Goal: Task Accomplishment & Management: Use online tool/utility

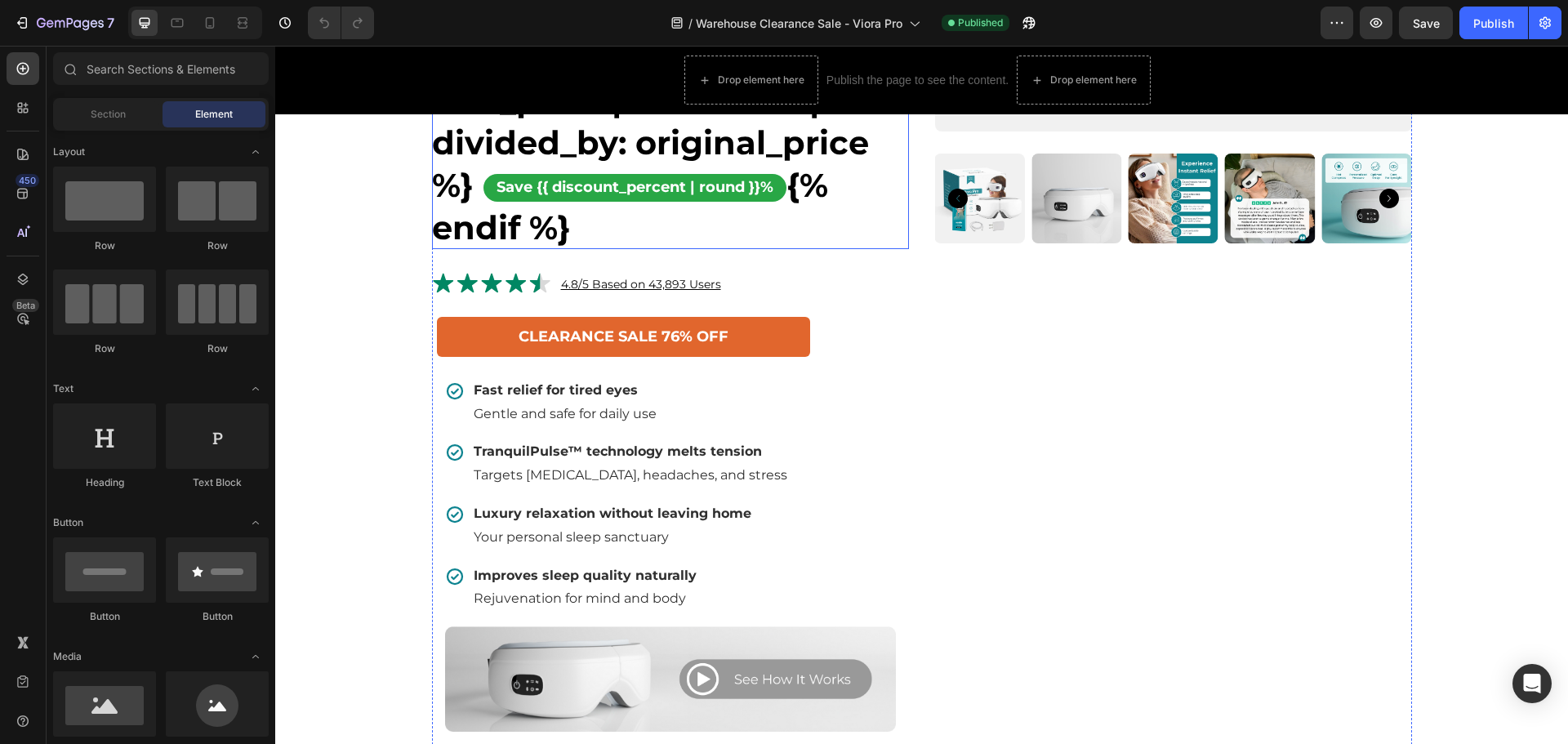
scroll to position [735, 0]
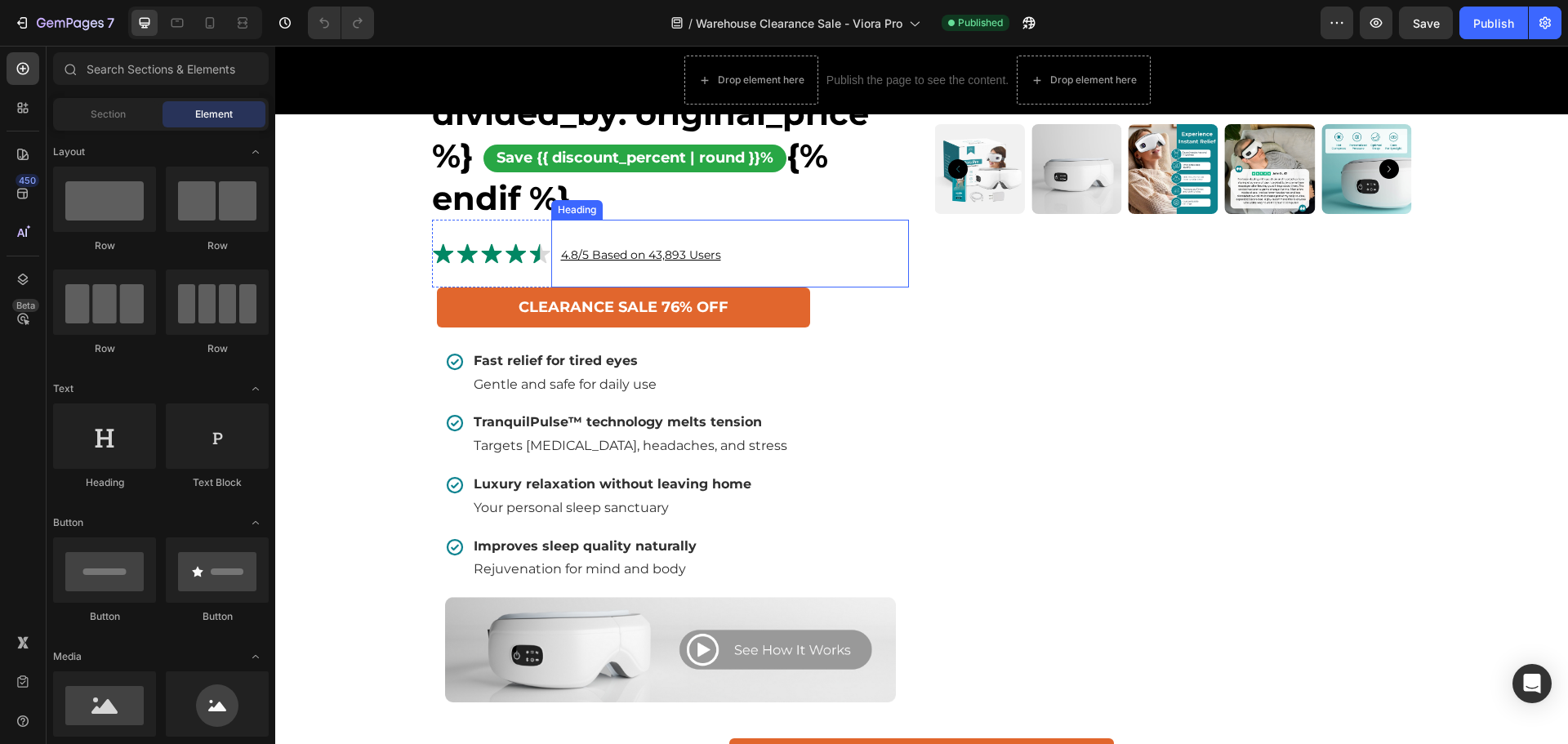
drag, startPoint x: 619, startPoint y: 292, endPoint x: 600, endPoint y: 297, distance: 19.6
click at [619, 262] on u "4.8/5 Based on 43,893 Users" at bounding box center [641, 255] width 160 height 15
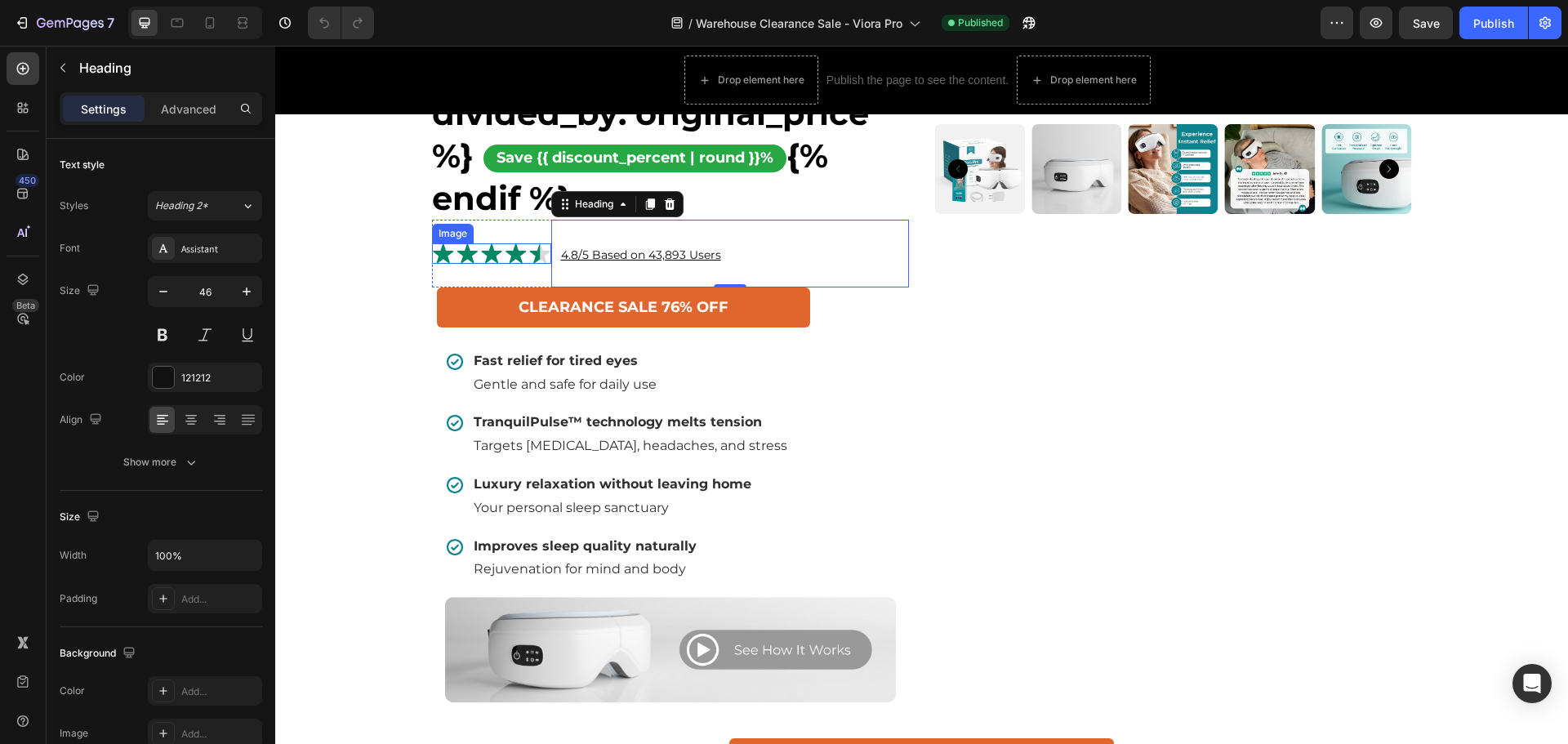
click at [513, 264] on img at bounding box center [492, 253] width 120 height 21
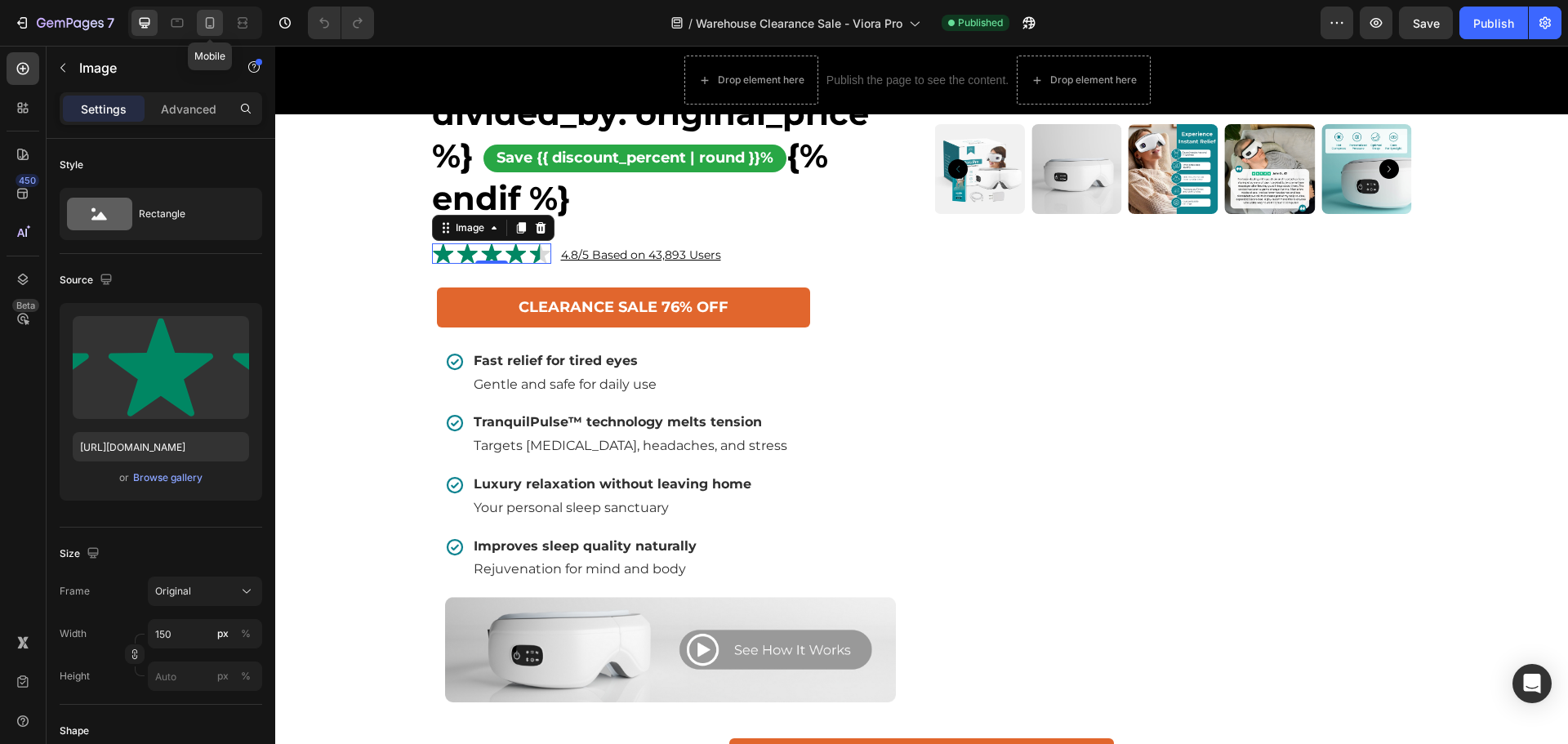
click at [203, 20] on icon at bounding box center [210, 23] width 16 height 16
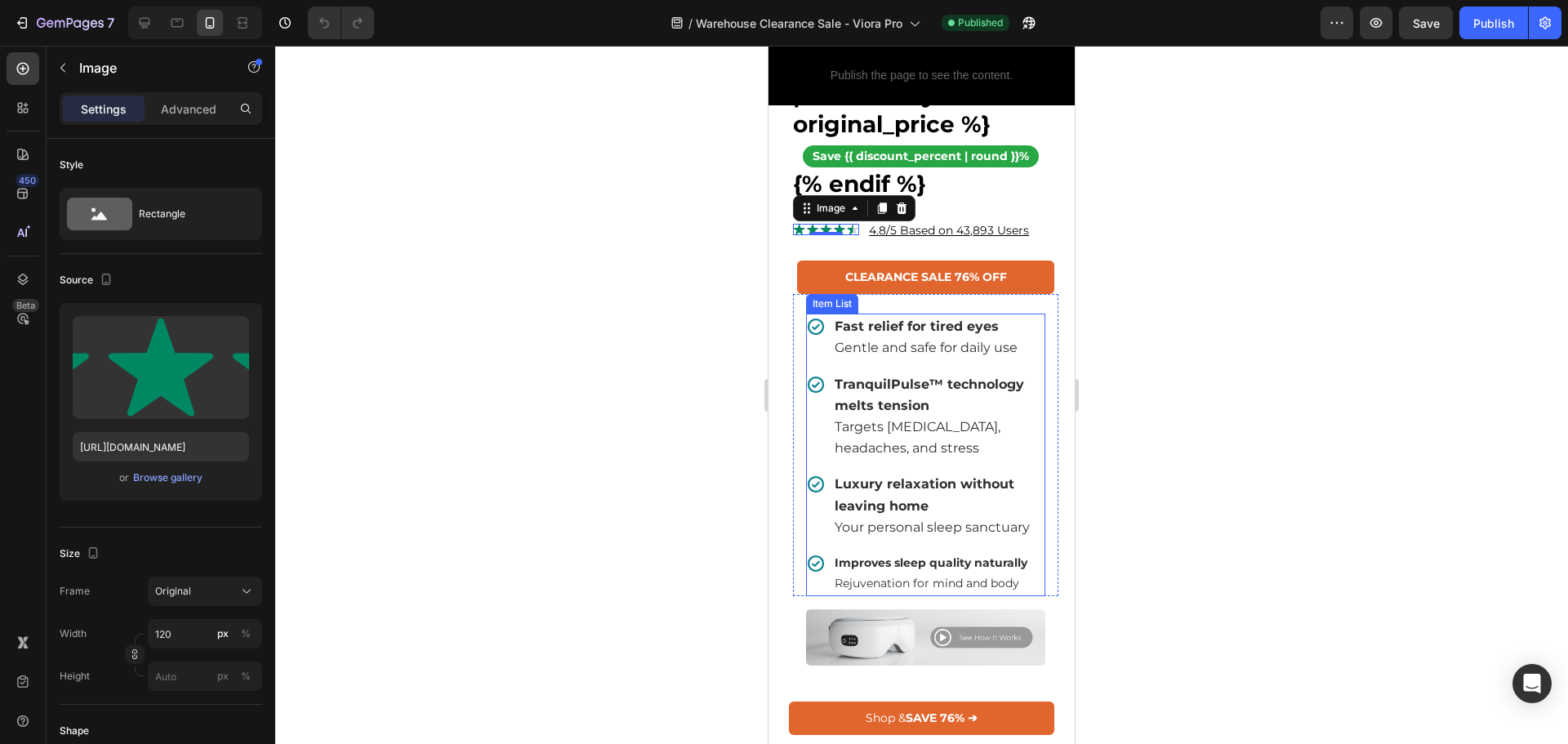
scroll to position [971, 0]
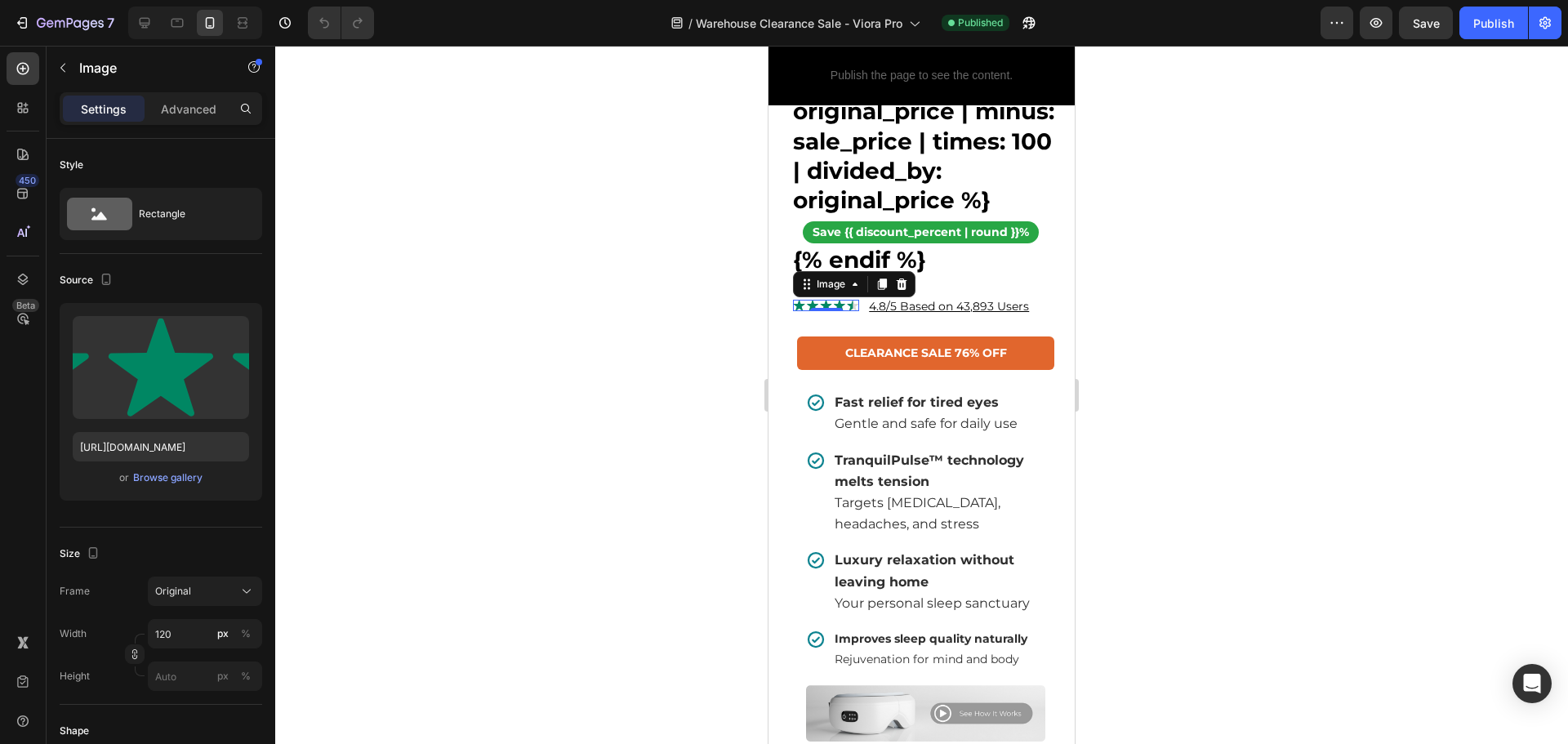
click at [846, 311] on img at bounding box center [826, 305] width 66 height 12
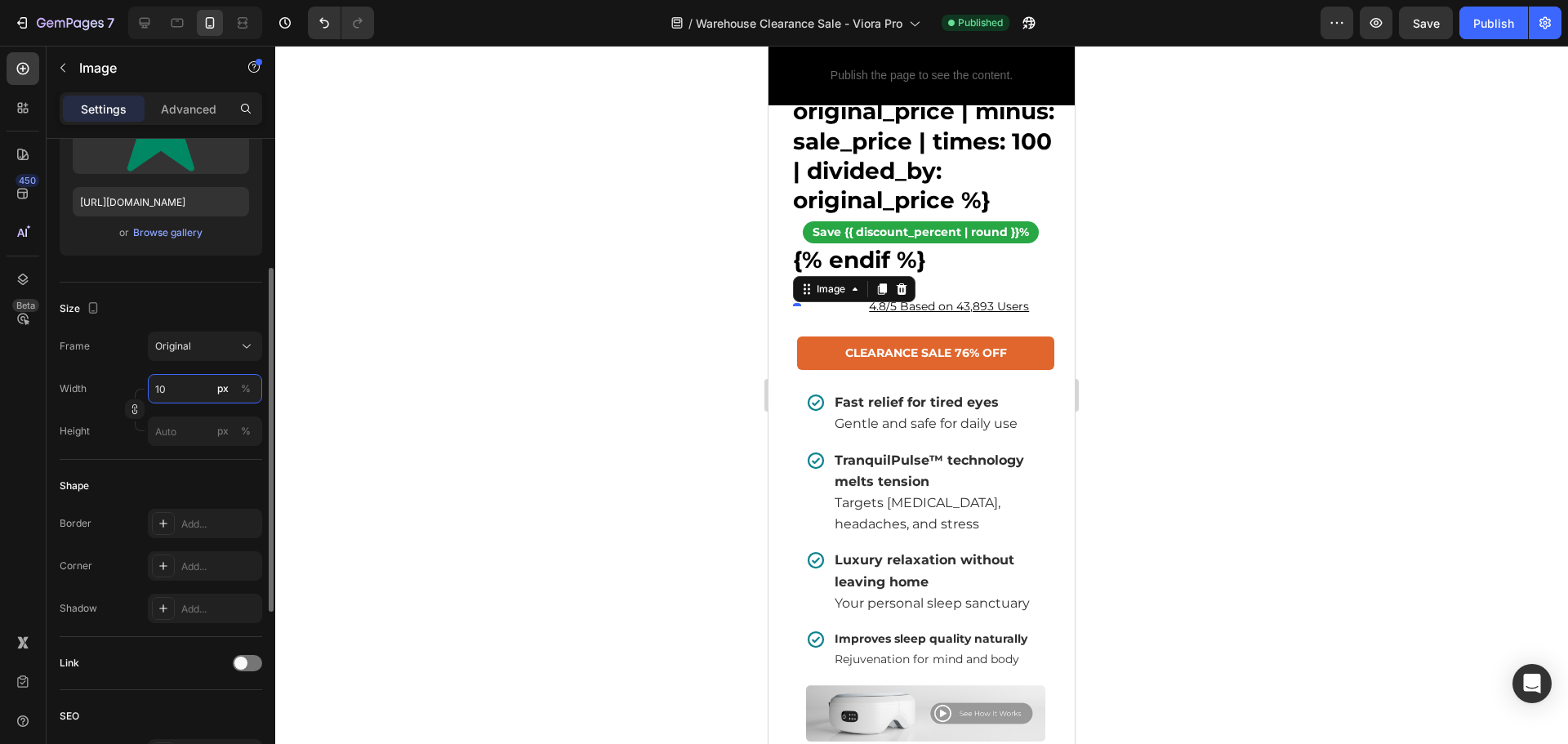
type input "100"
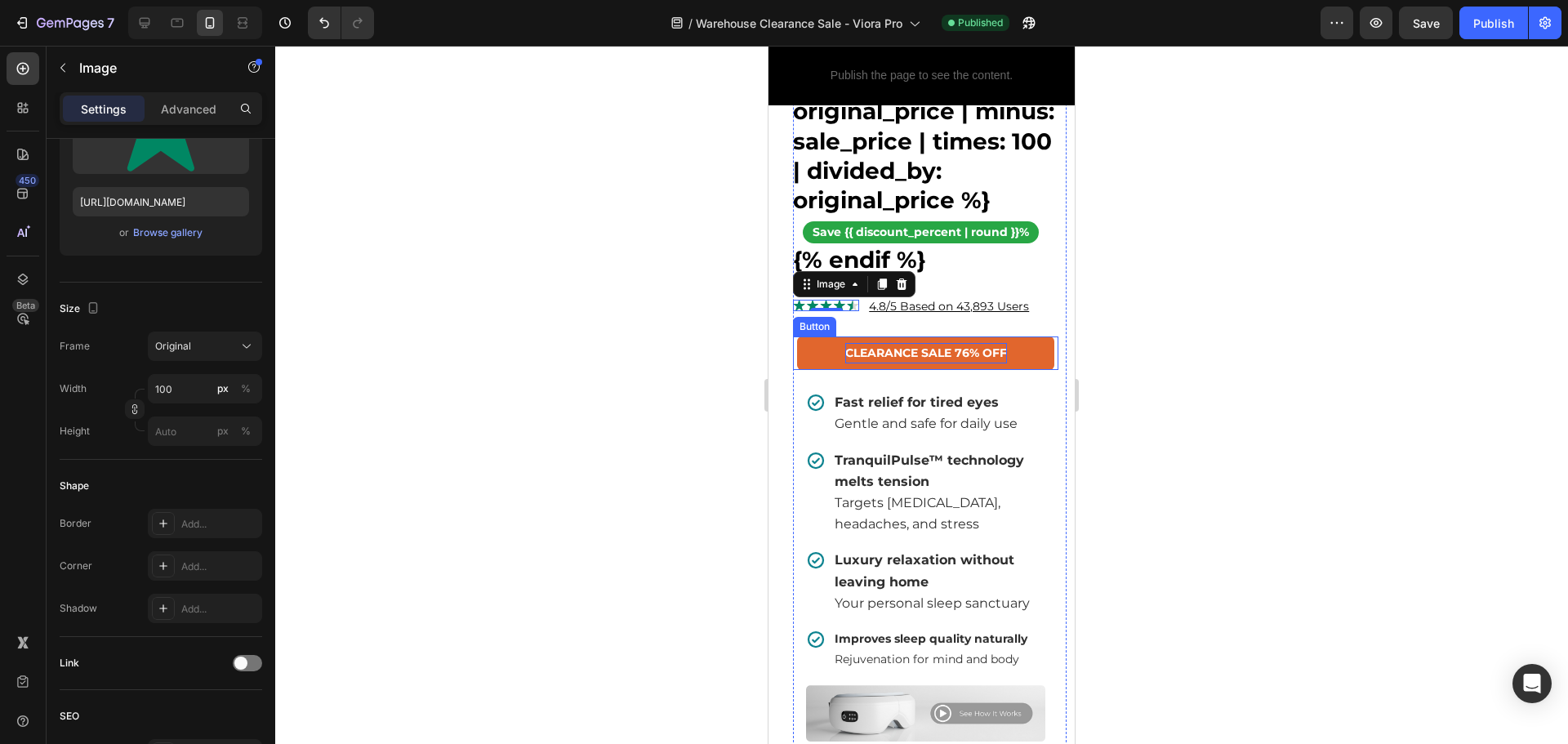
click at [886, 363] on p "CLEARANCE SALE 76% OFF" at bounding box center [926, 353] width 162 height 21
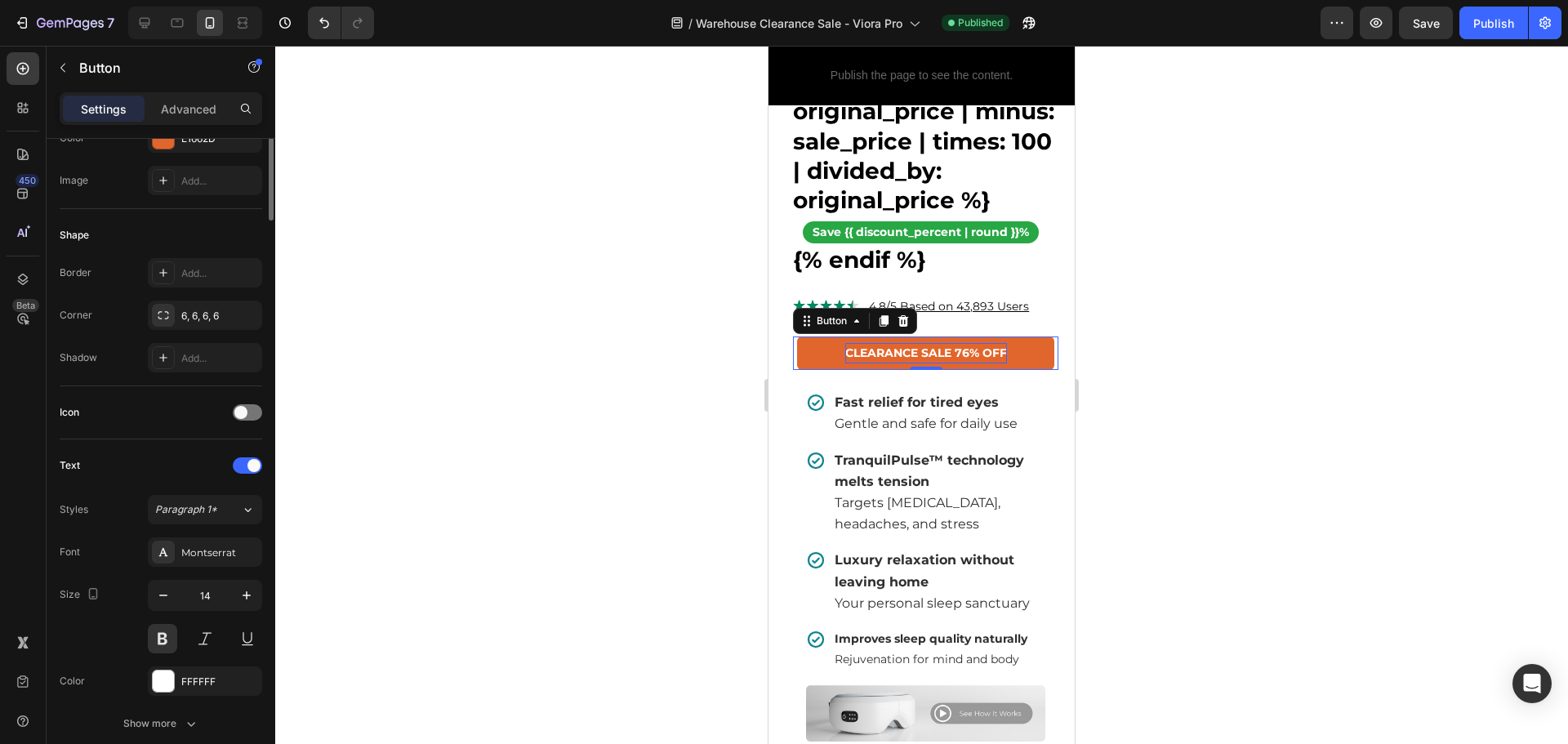
scroll to position [0, 0]
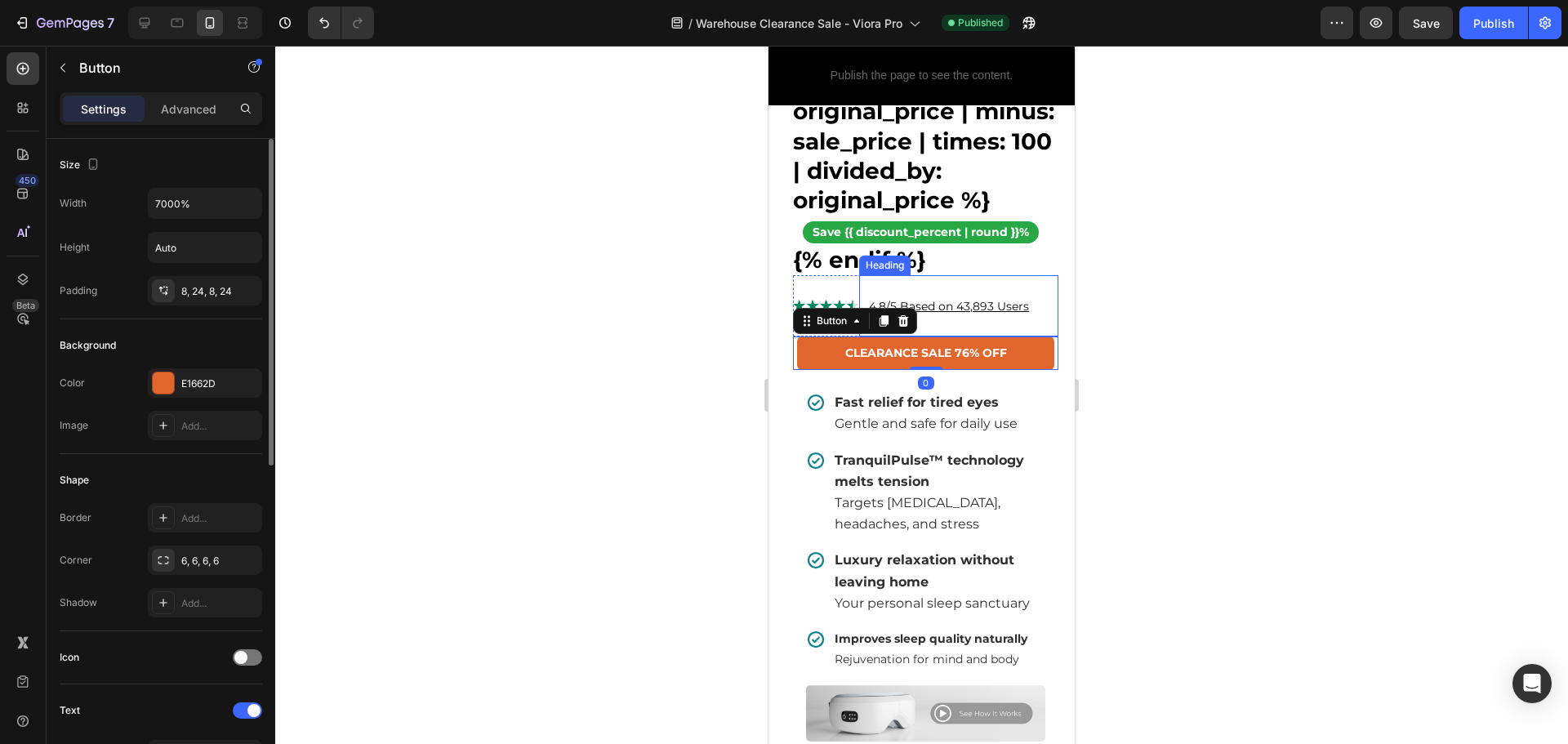
click at [922, 313] on u "4.8/5 Based on 43,893 Users" at bounding box center [949, 306] width 160 height 15
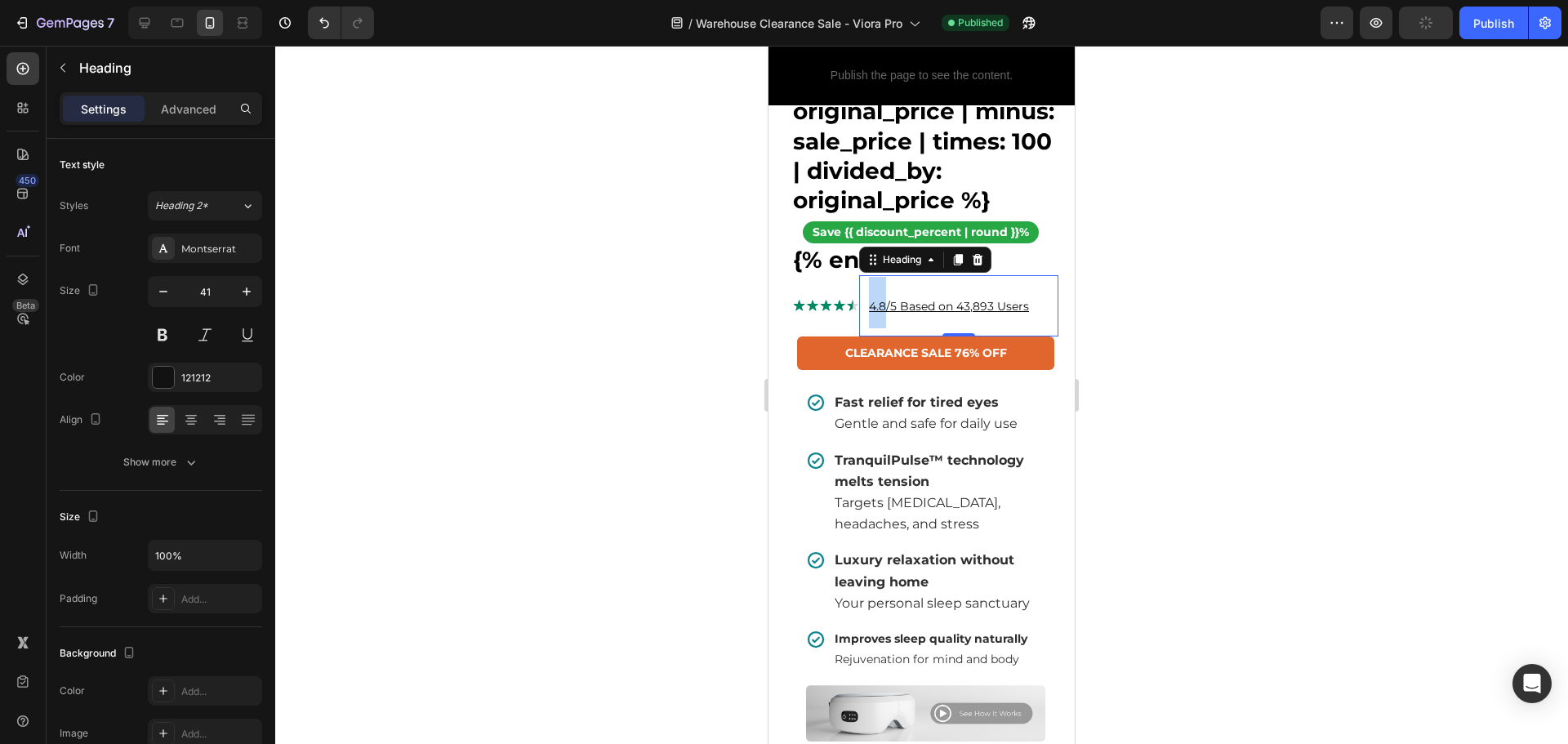
click at [870, 313] on u "4.8/5 Based on 43,893 Users" at bounding box center [949, 306] width 160 height 15
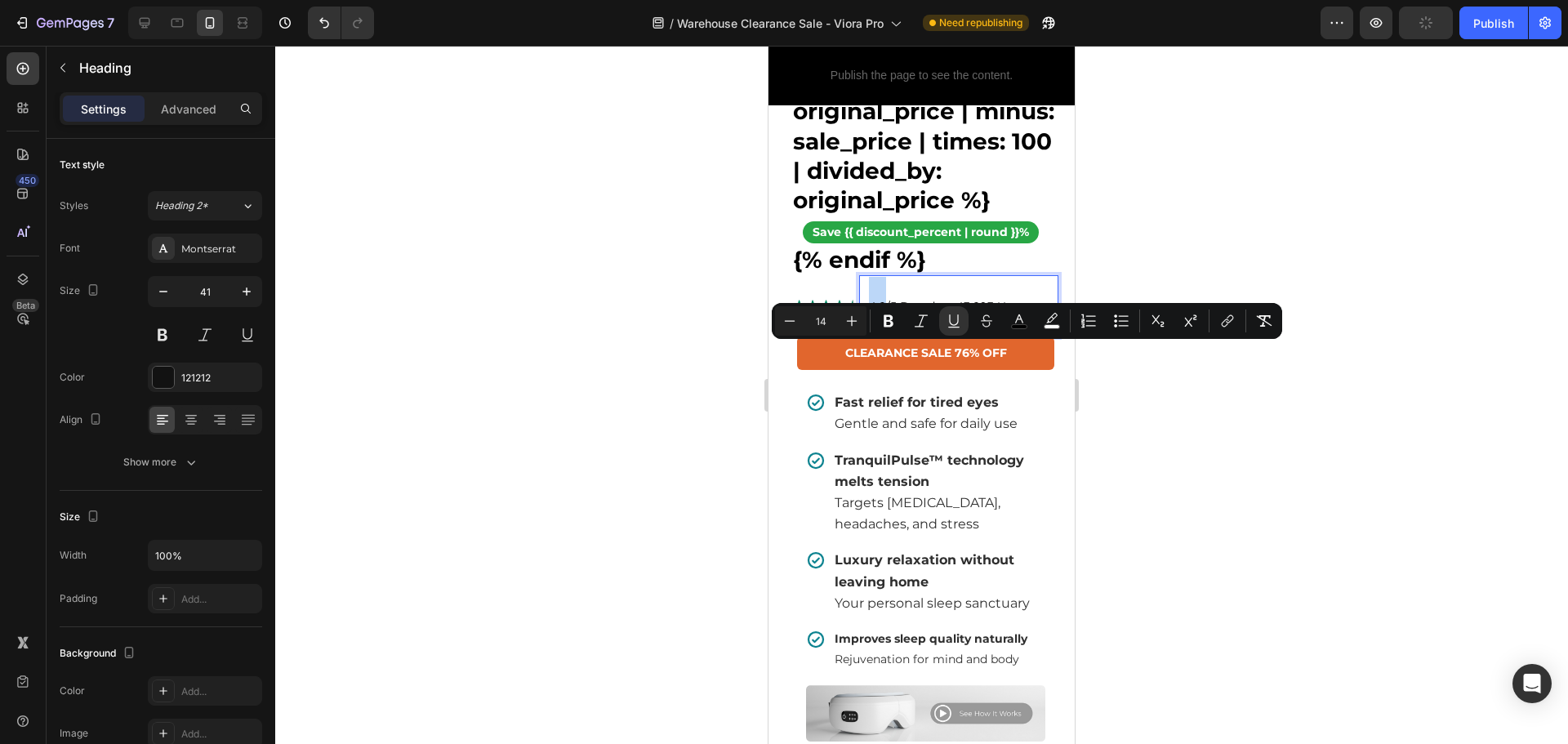
click at [860, 337] on div "4.8/5 Based on 43,893 Users Heading 0" at bounding box center [958, 306] width 200 height 61
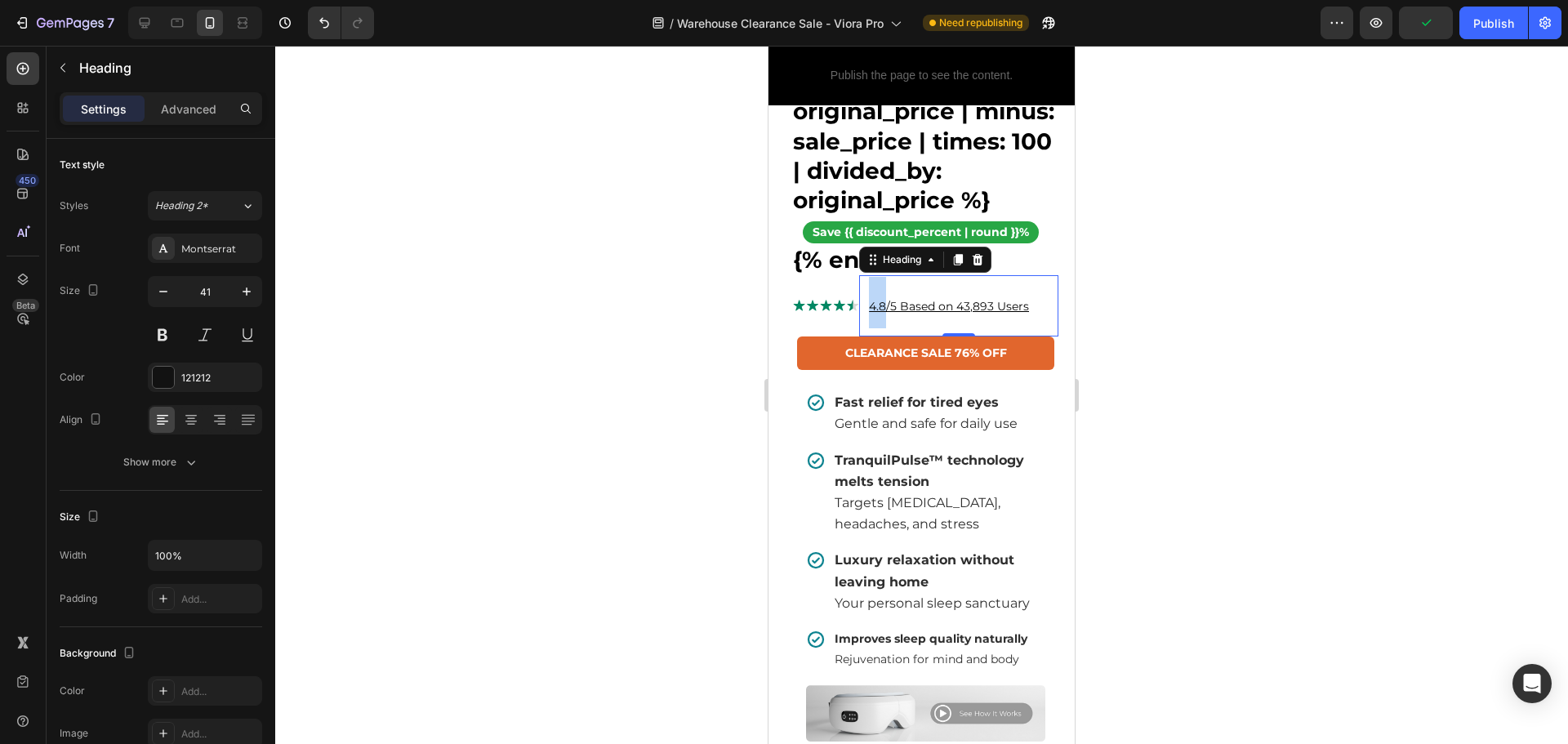
click at [869, 313] on u "4.8/5 Based on 43,893 Users" at bounding box center [949, 306] width 160 height 15
drag, startPoint x: 865, startPoint y: 357, endPoint x: 1043, endPoint y: 360, distance: 178.0
click at [1040, 328] on p "4.8/5 Based on 43,893 Users" at bounding box center [963, 303] width 188 height 51
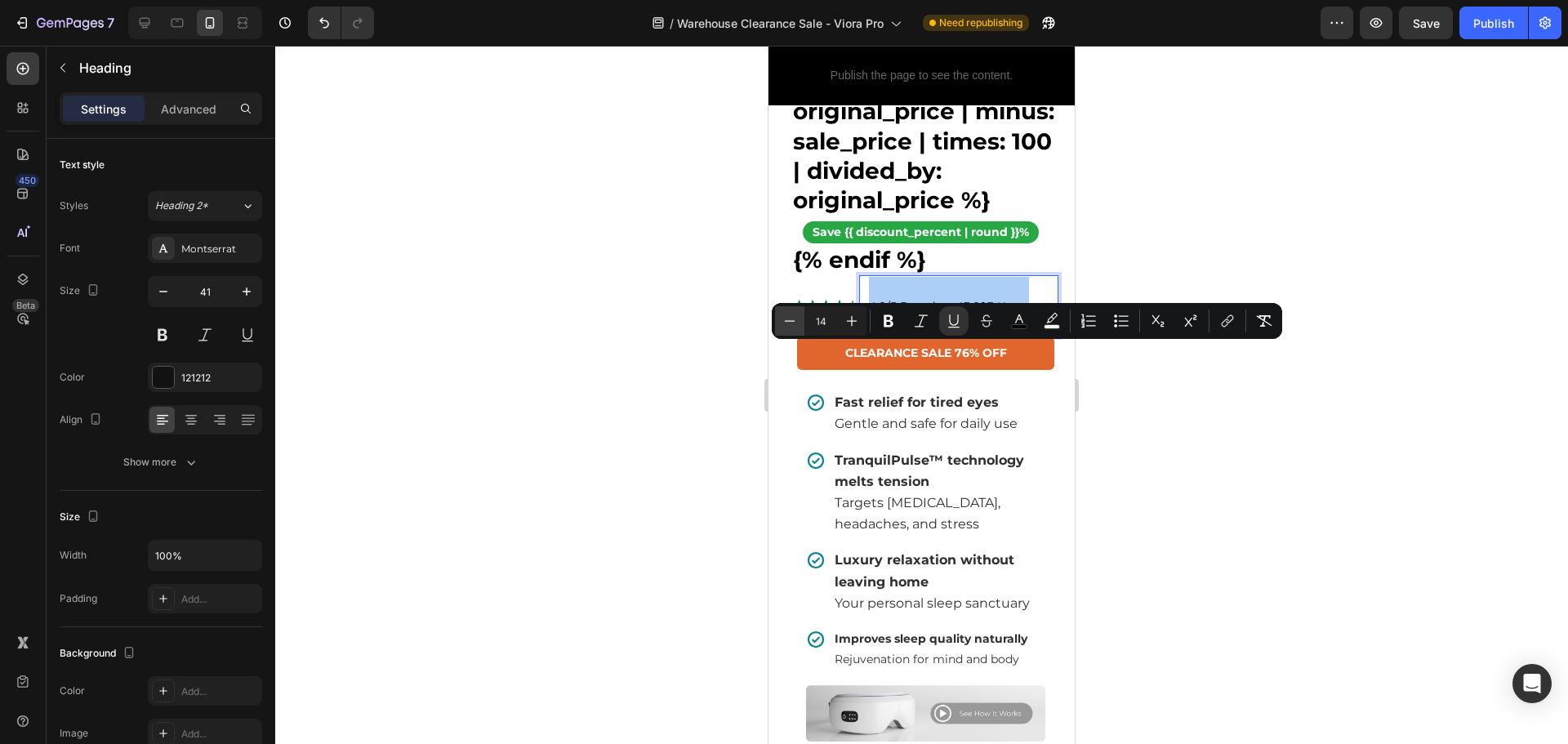
click at [793, 323] on icon "Editor contextual toolbar" at bounding box center [789, 321] width 16 height 16
type input "12"
click at [1210, 427] on div at bounding box center [921, 394] width 1293 height 698
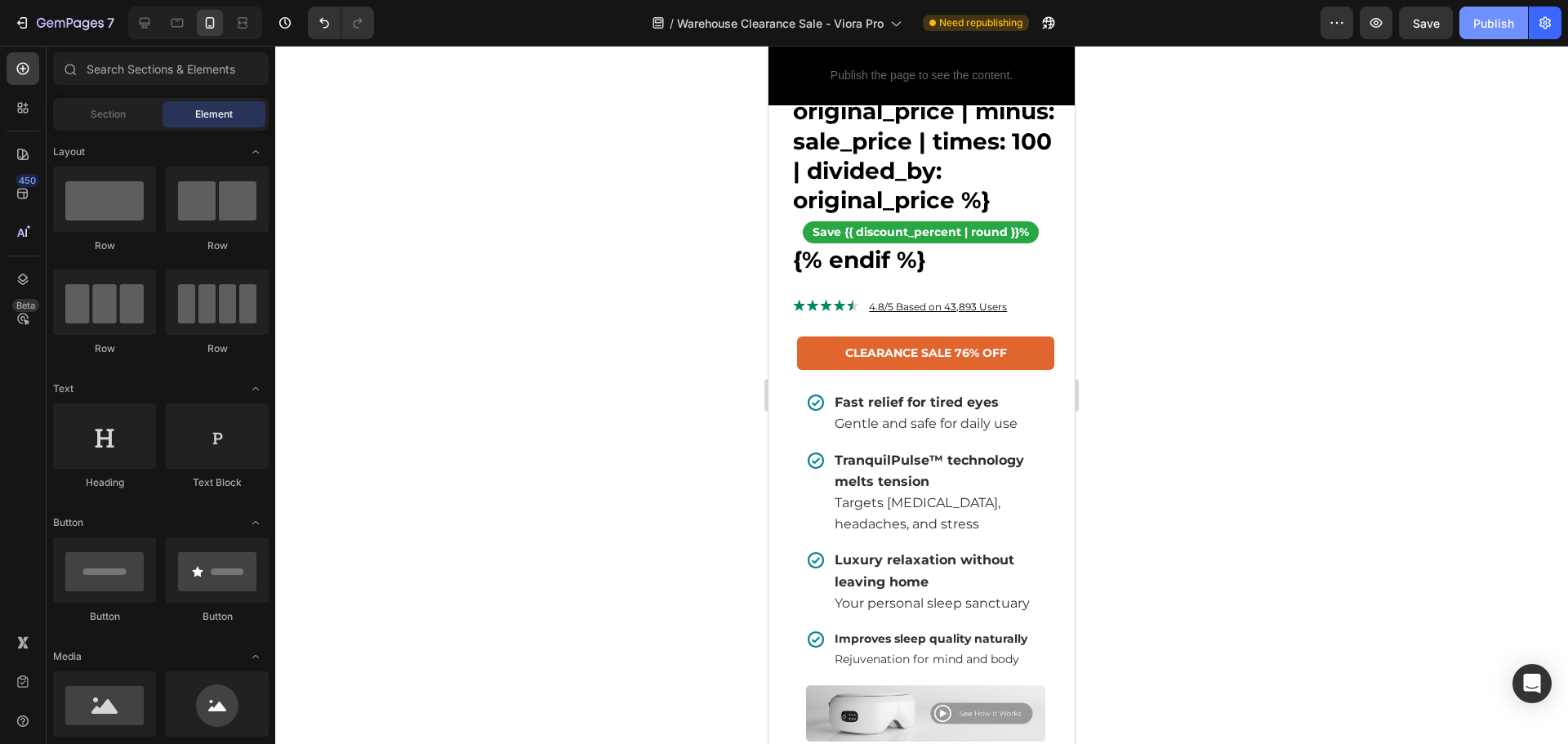
click at [1480, 15] on div "Publish" at bounding box center [1493, 23] width 40 height 17
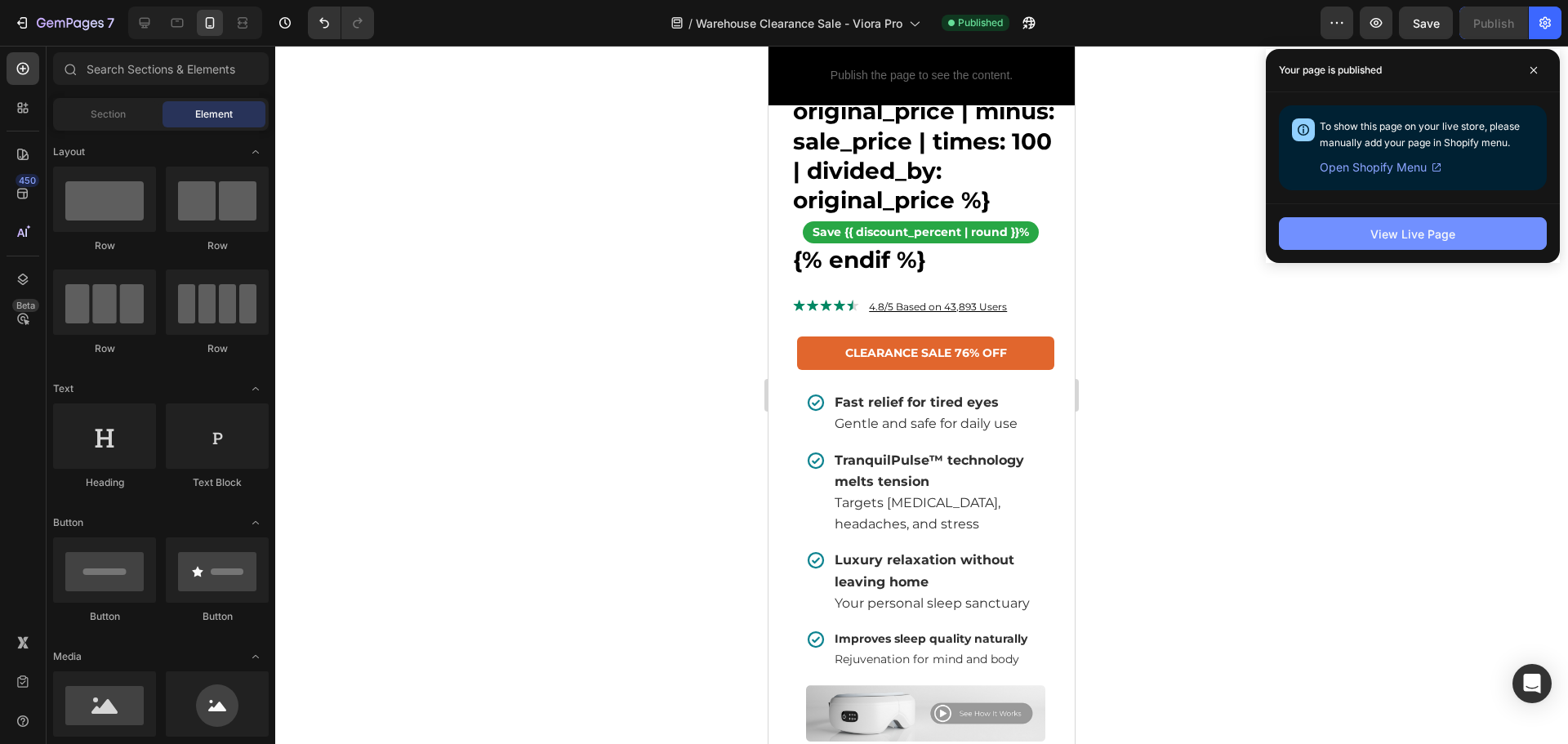
click at [1372, 229] on div "View Live Page" at bounding box center [1412, 233] width 85 height 17
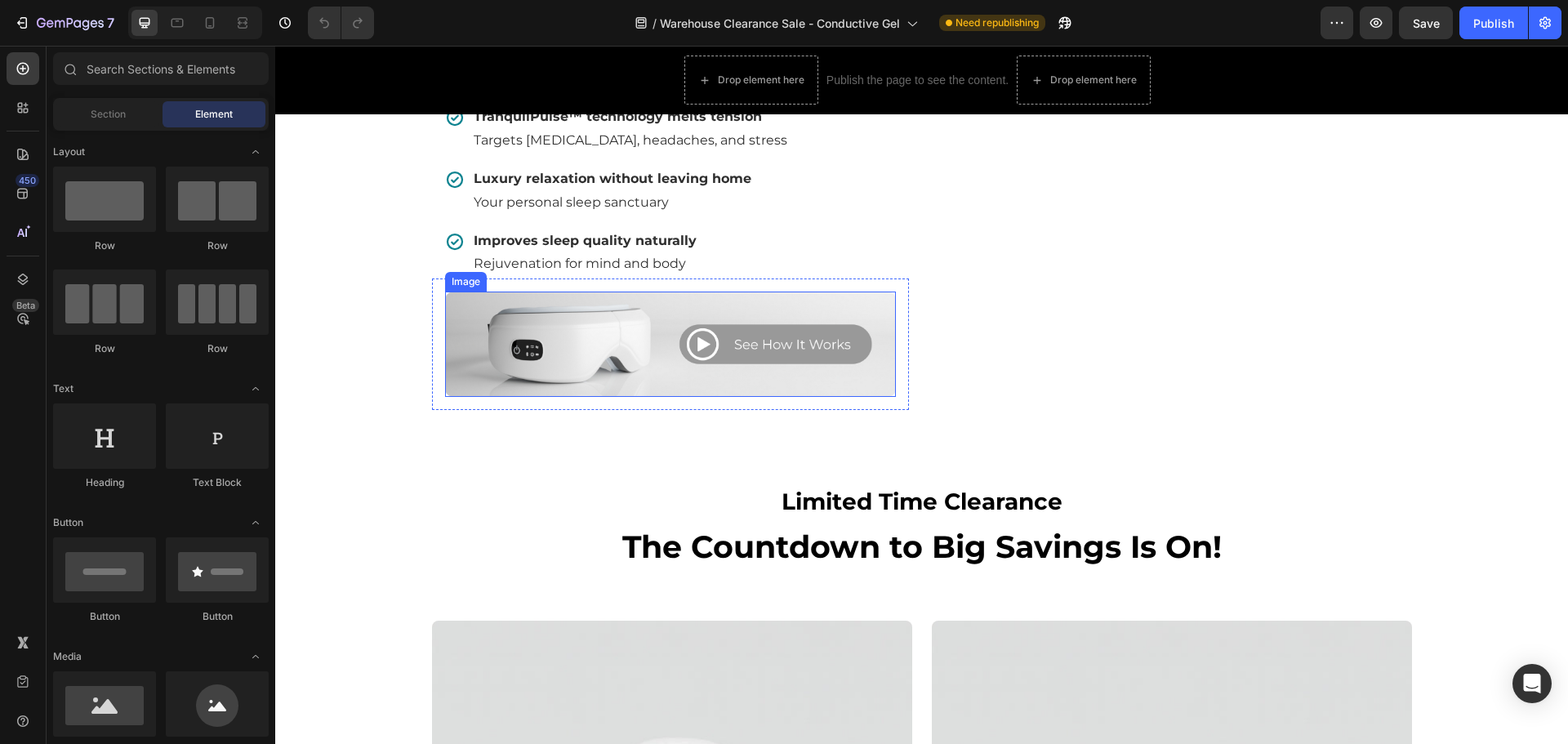
scroll to position [1062, 0]
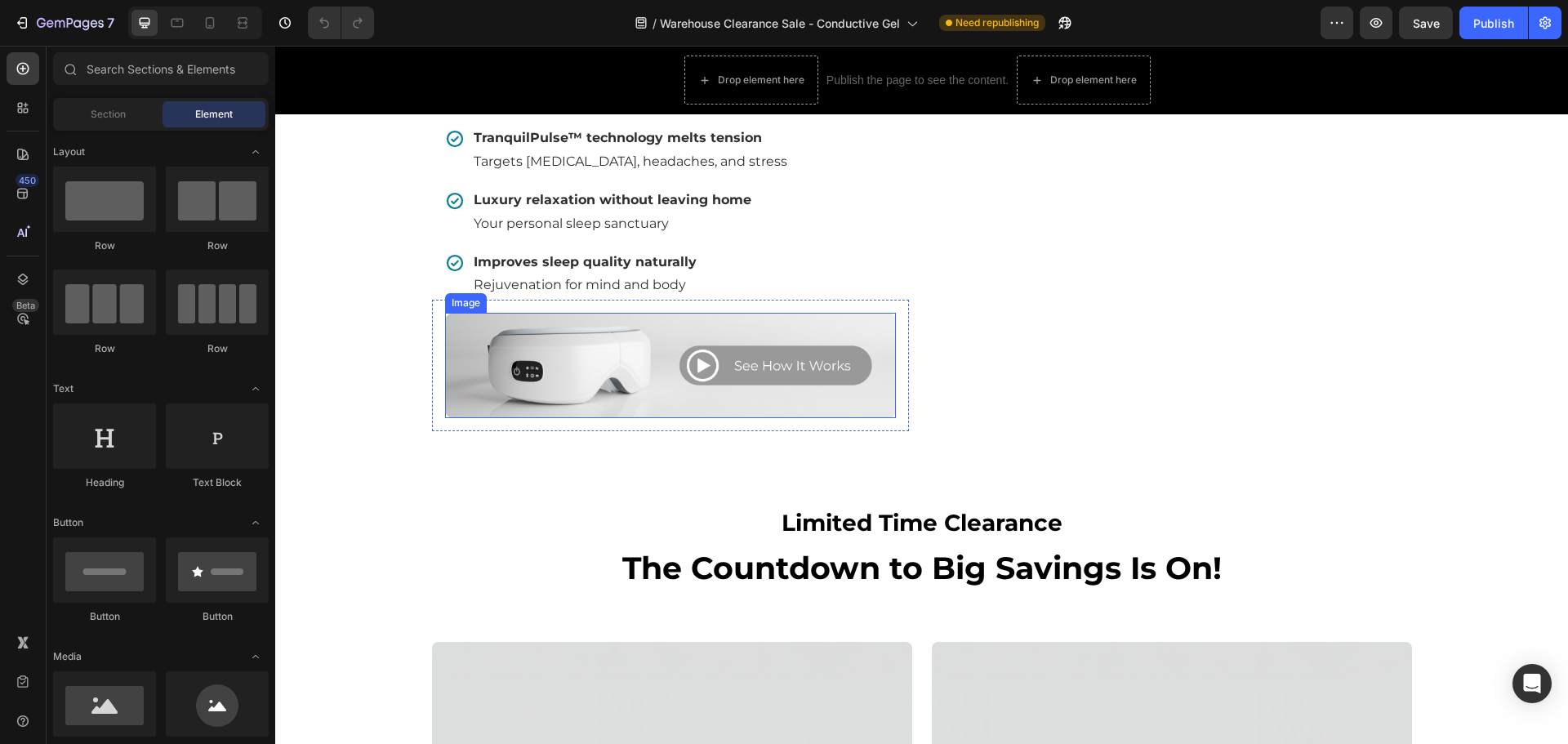
click at [652, 403] on img at bounding box center [670, 365] width 450 height 106
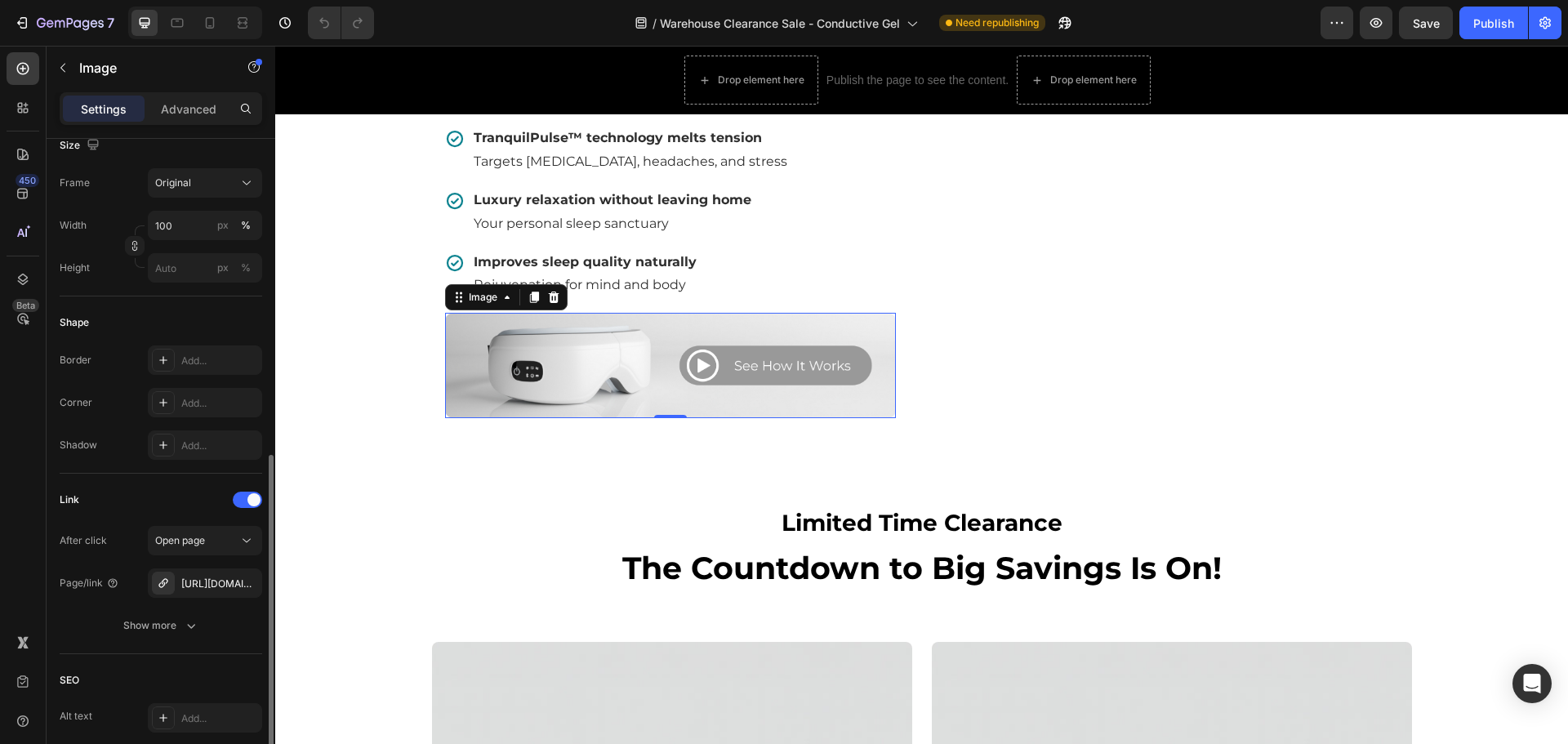
scroll to position [490, 0]
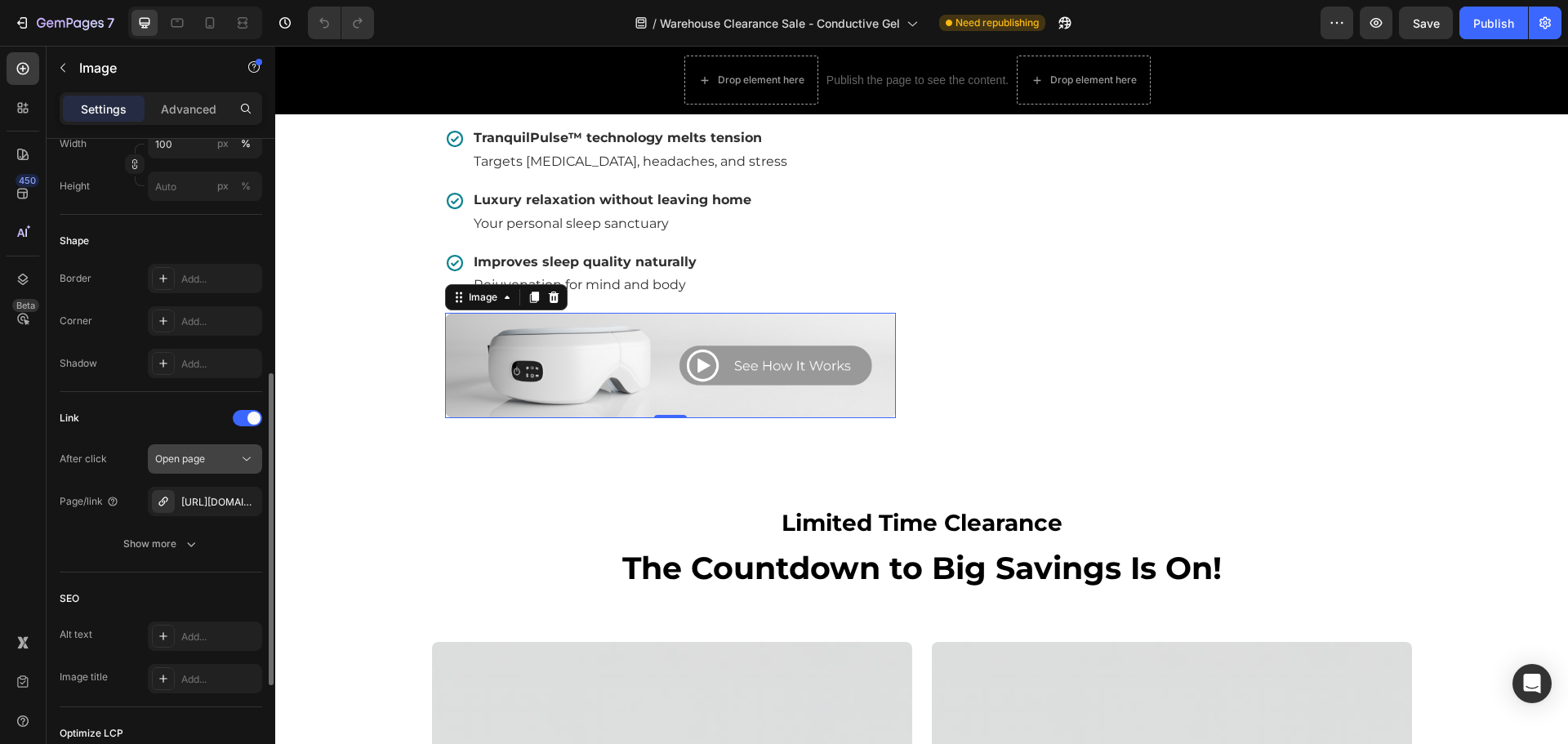
click at [189, 467] on button "Open page" at bounding box center [205, 459] width 115 height 30
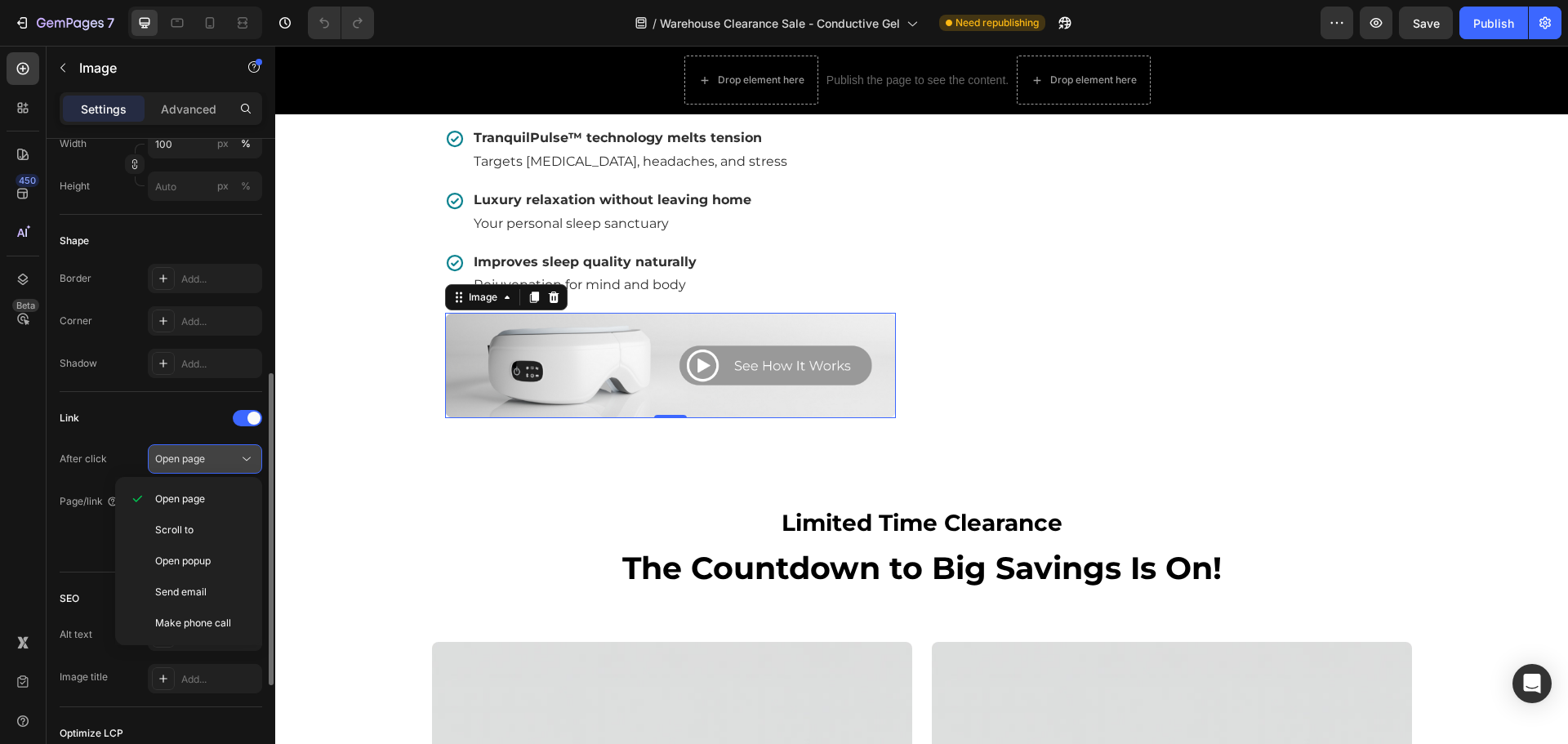
click at [216, 456] on div "Open page" at bounding box center [196, 459] width 83 height 15
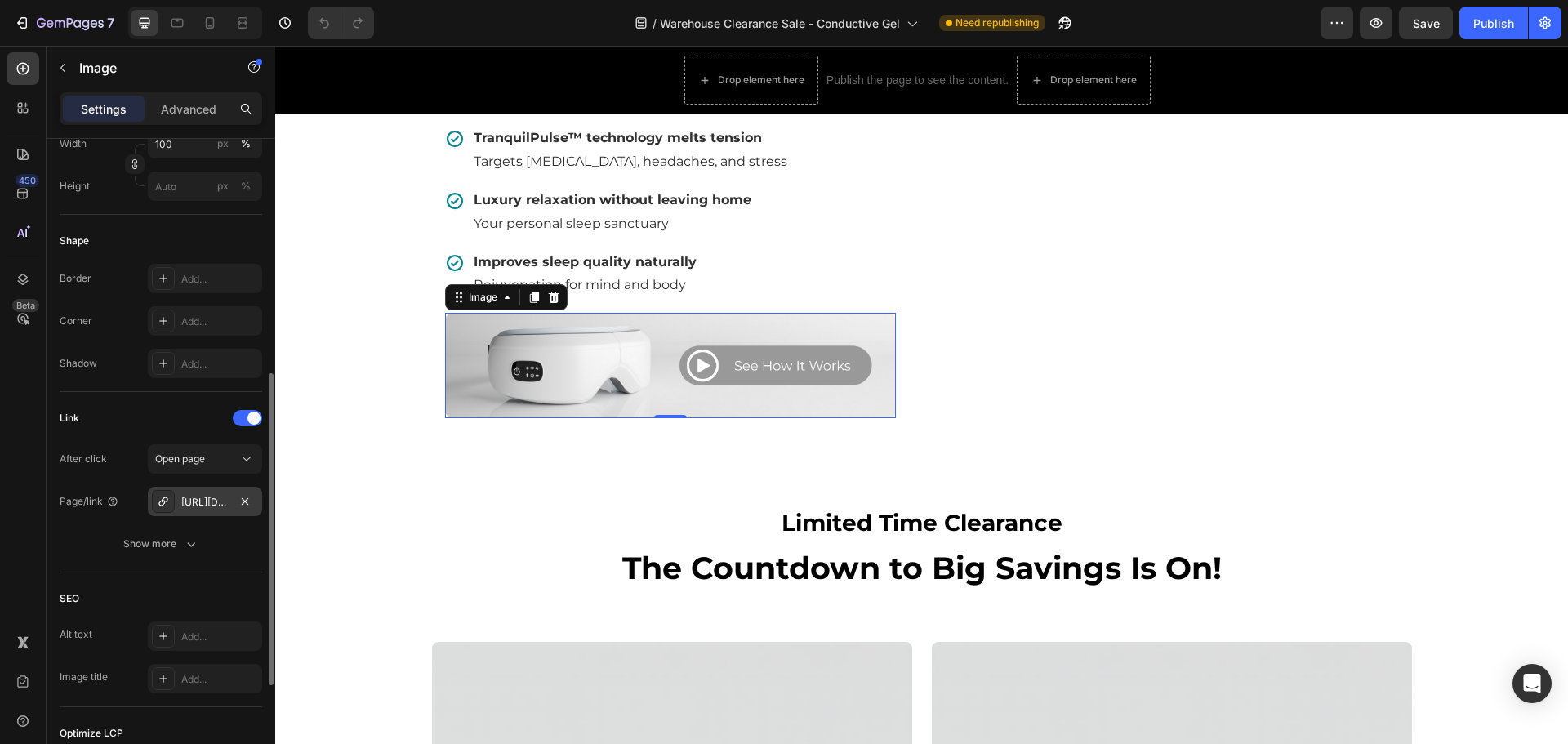
click at [231, 504] on div "[URL][DOMAIN_NAME]" at bounding box center [205, 501] width 115 height 30
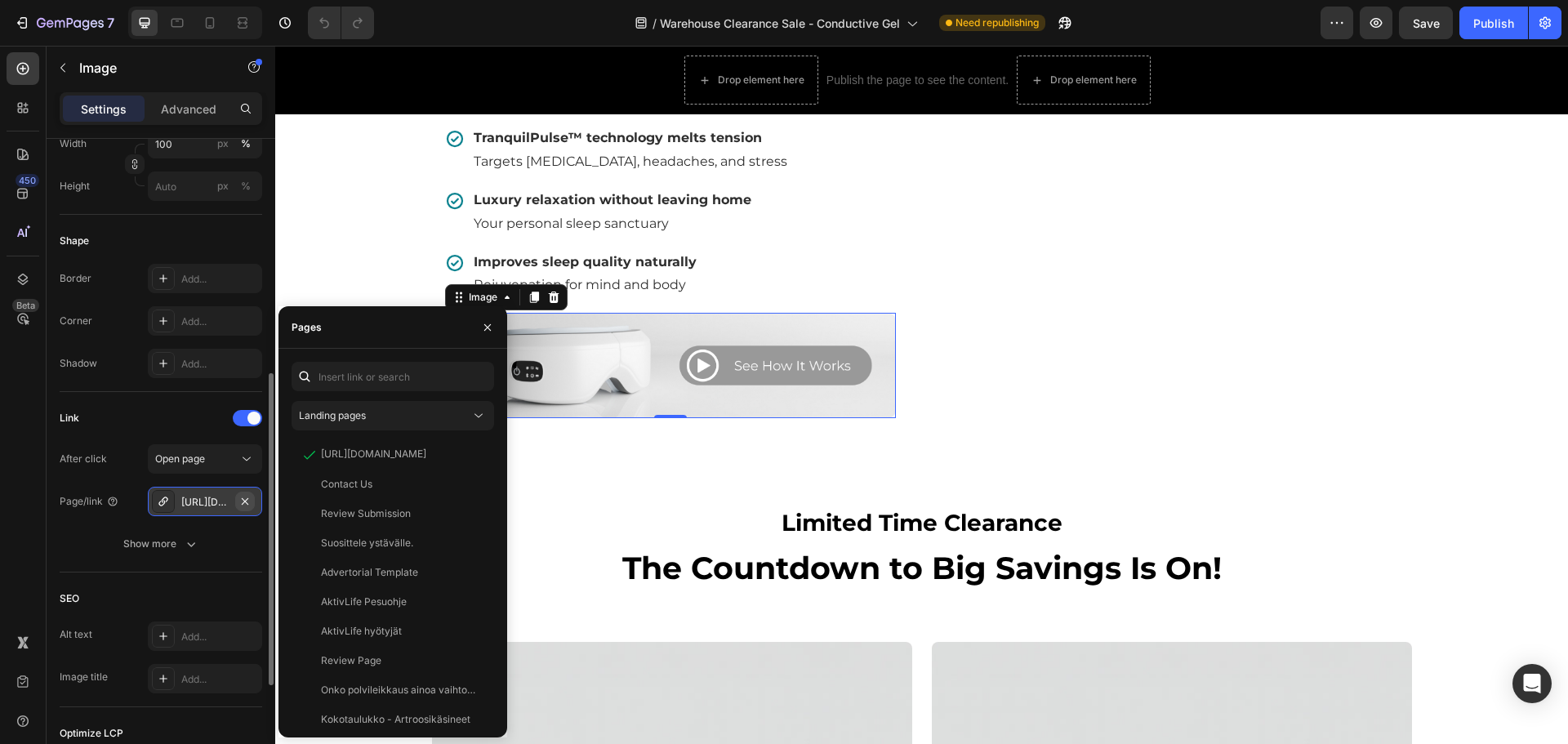
click at [245, 504] on icon "button" at bounding box center [245, 501] width 13 height 13
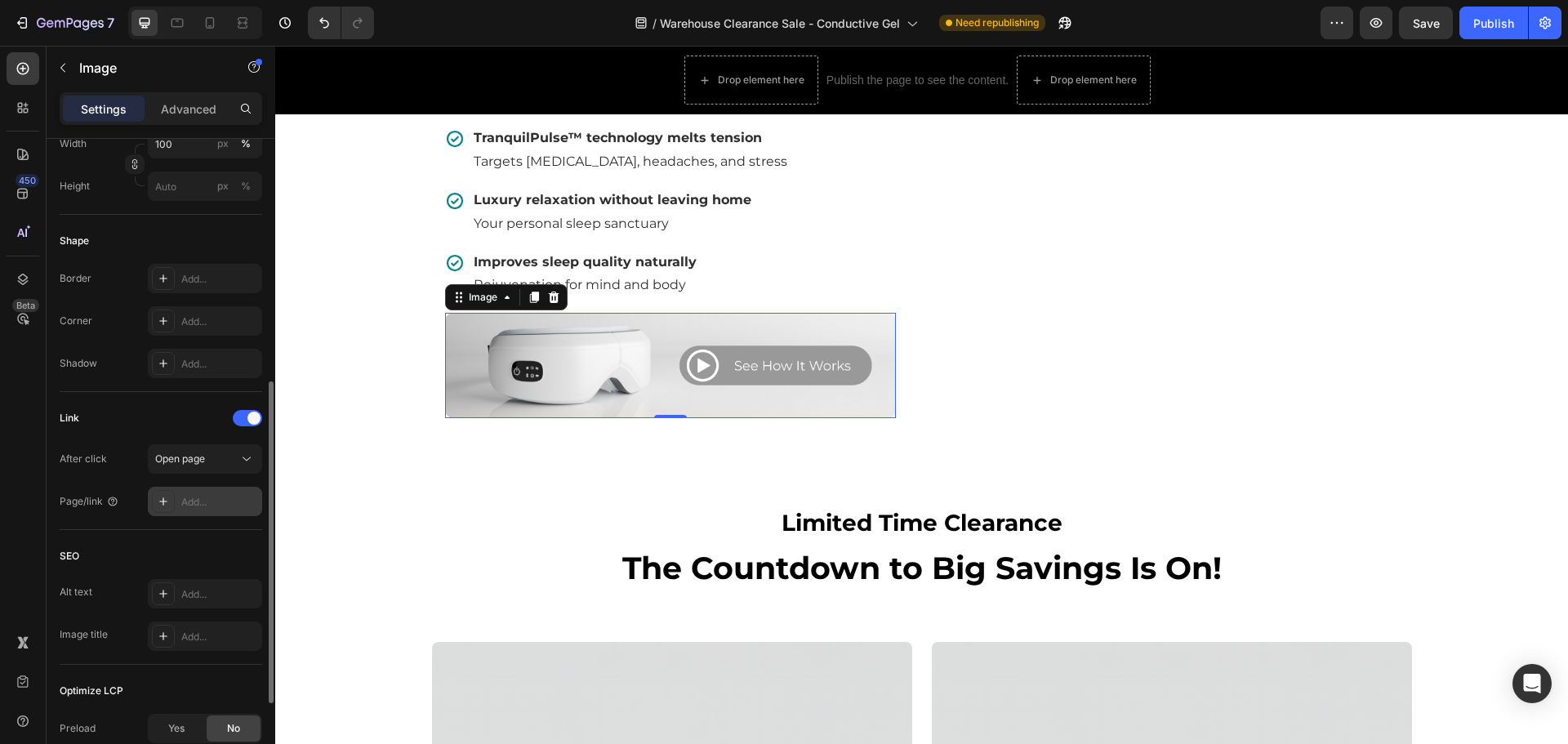
click at [214, 500] on div "Add..." at bounding box center [219, 502] width 77 height 15
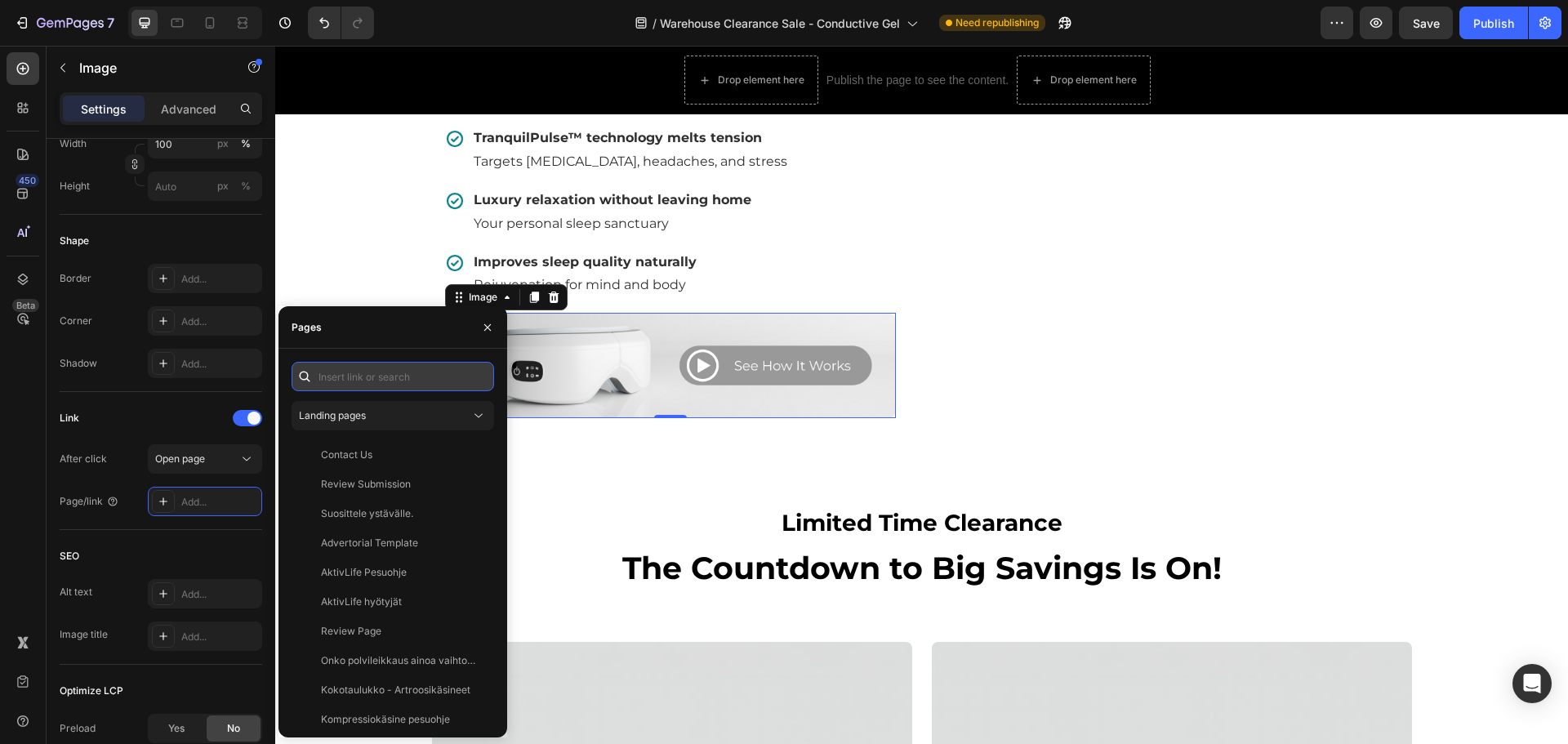
paste input "[URL][DOMAIN_NAME]"
type input "[URL][DOMAIN_NAME]"
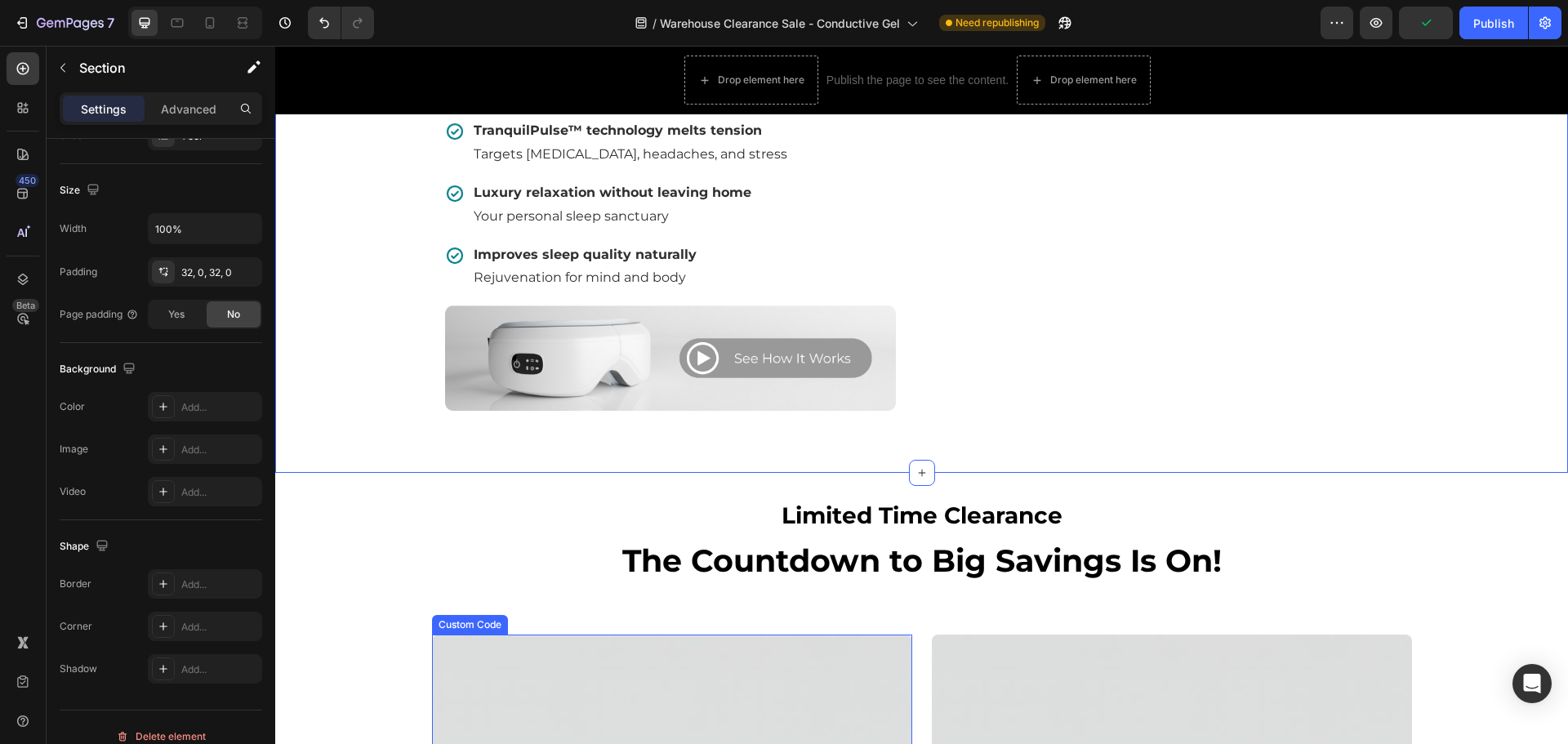
scroll to position [1062, 0]
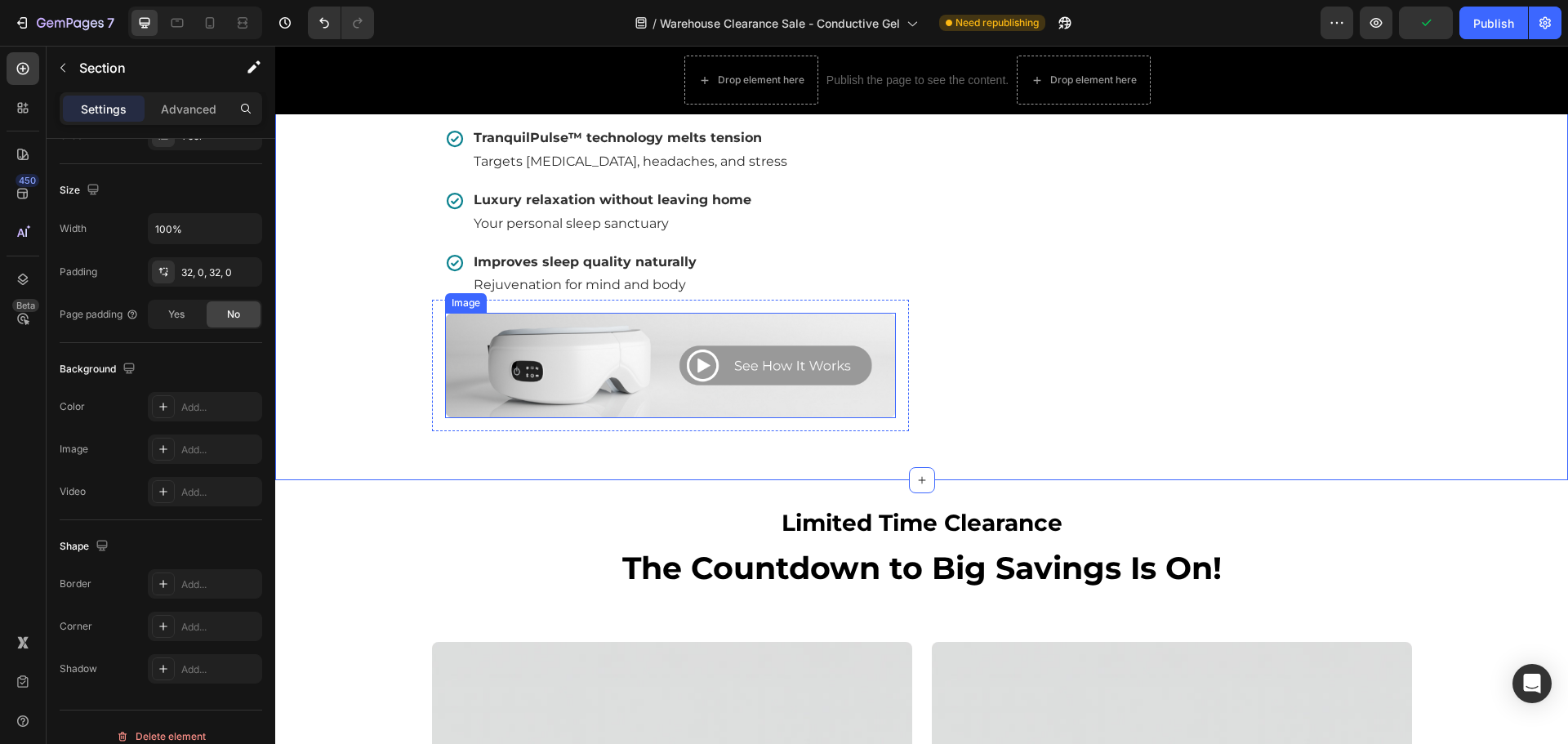
click at [624, 418] on img at bounding box center [670, 365] width 450 height 106
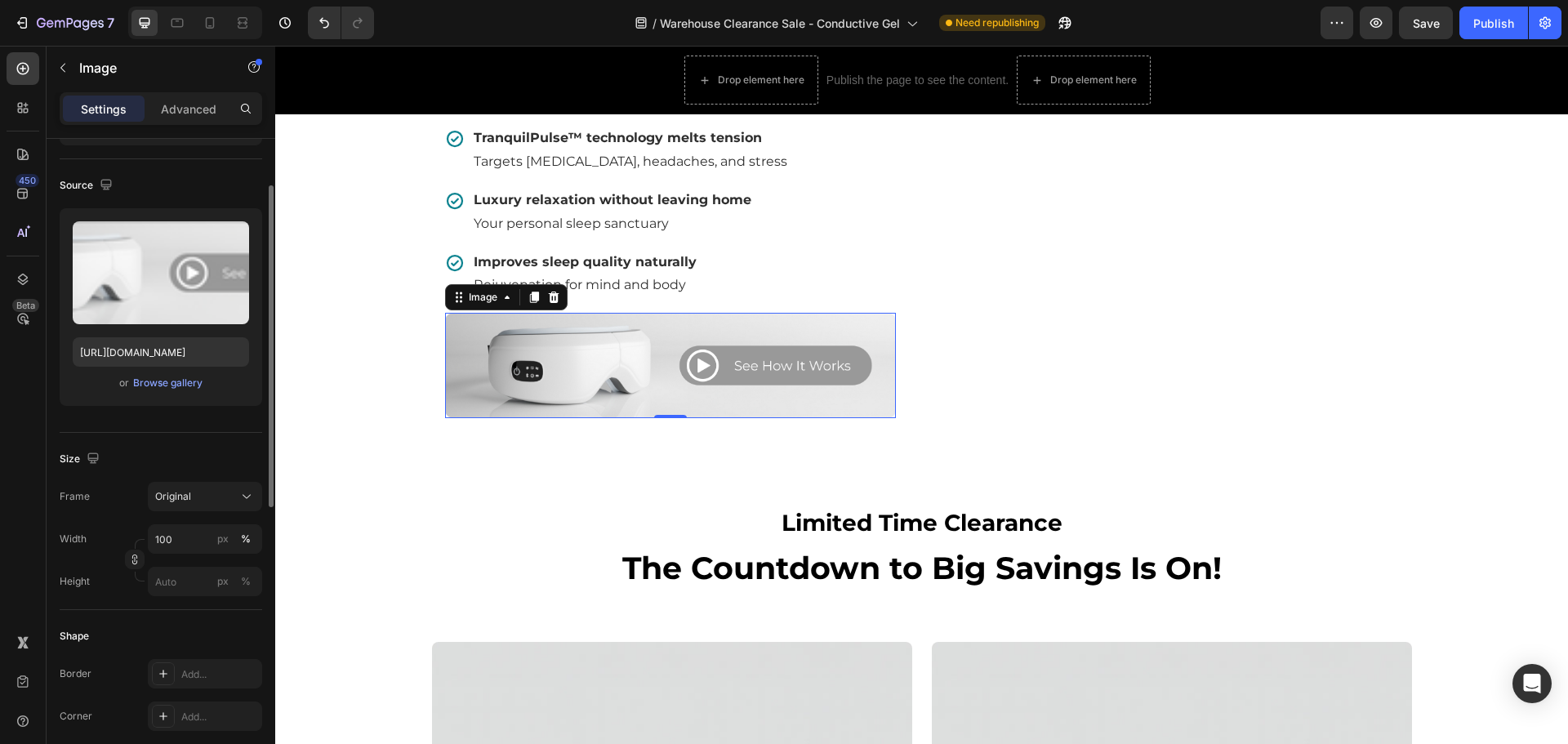
scroll to position [421, 0]
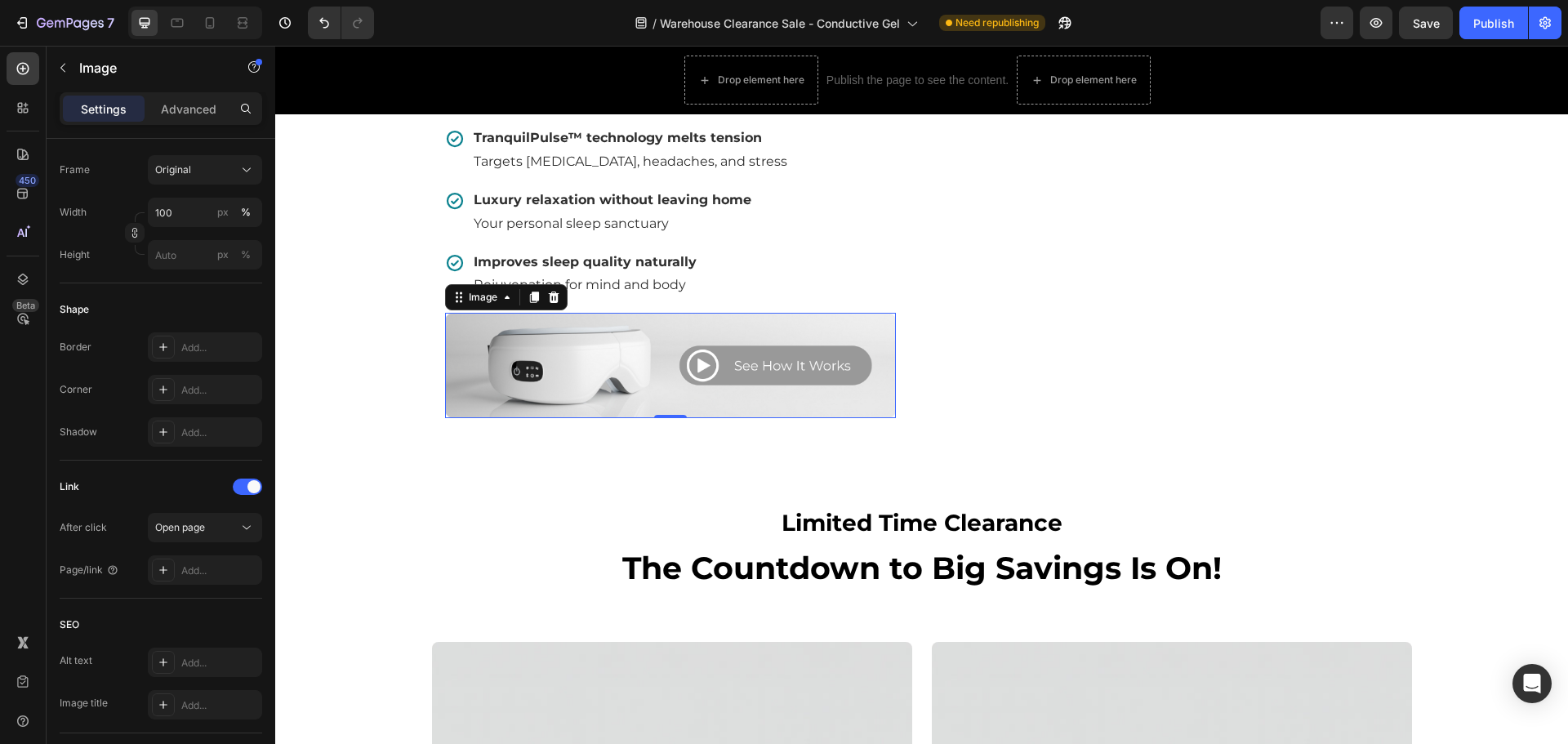
click at [674, 407] on img at bounding box center [670, 365] width 450 height 106
click at [219, 572] on div "Add..." at bounding box center [219, 571] width 77 height 15
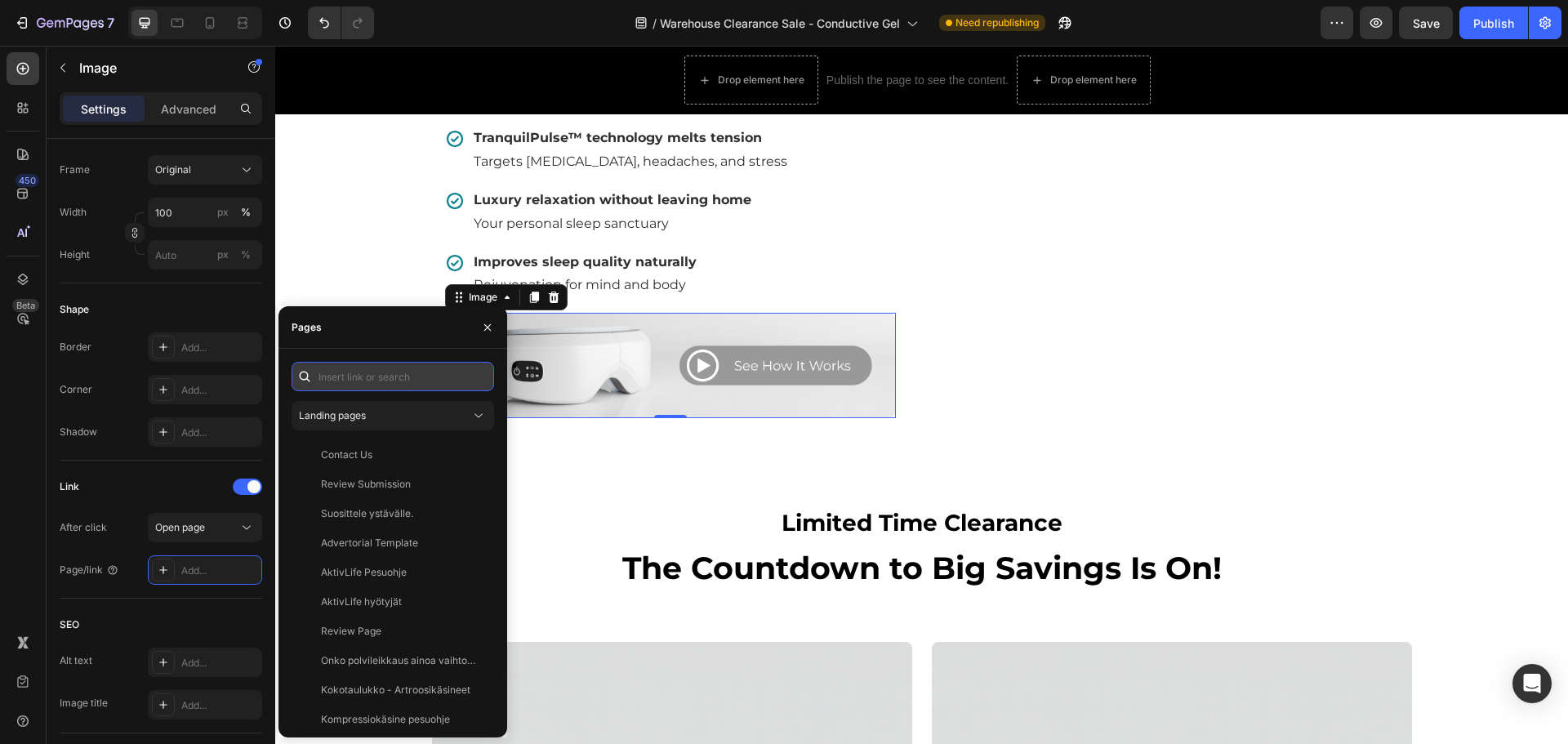
click at [420, 373] on input "text" at bounding box center [392, 377] width 202 height 30
paste input "[URL][DOMAIN_NAME]"
type input "[URL][DOMAIN_NAME]"
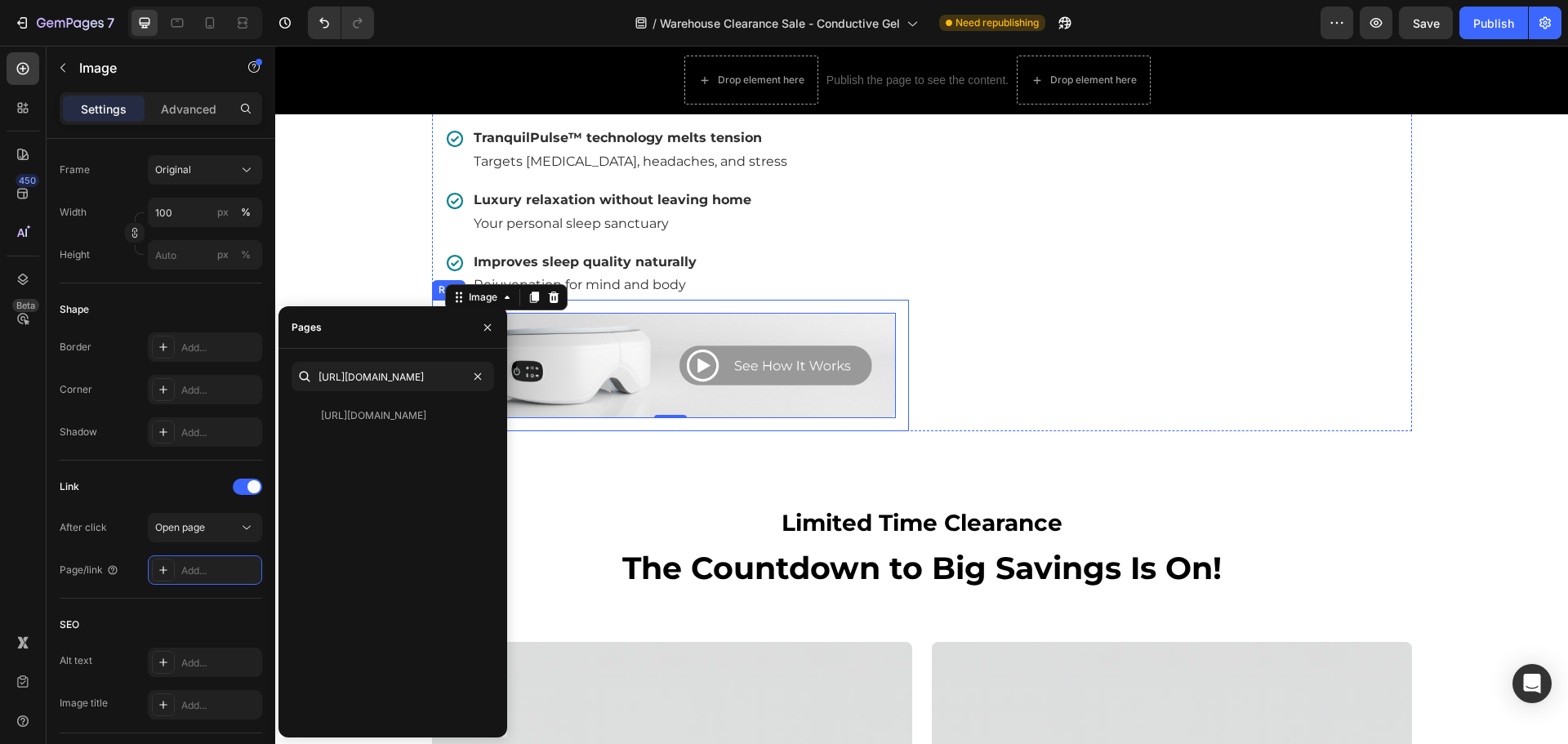
click at [541, 431] on div "Image 0 Row" at bounding box center [671, 365] width 477 height 131
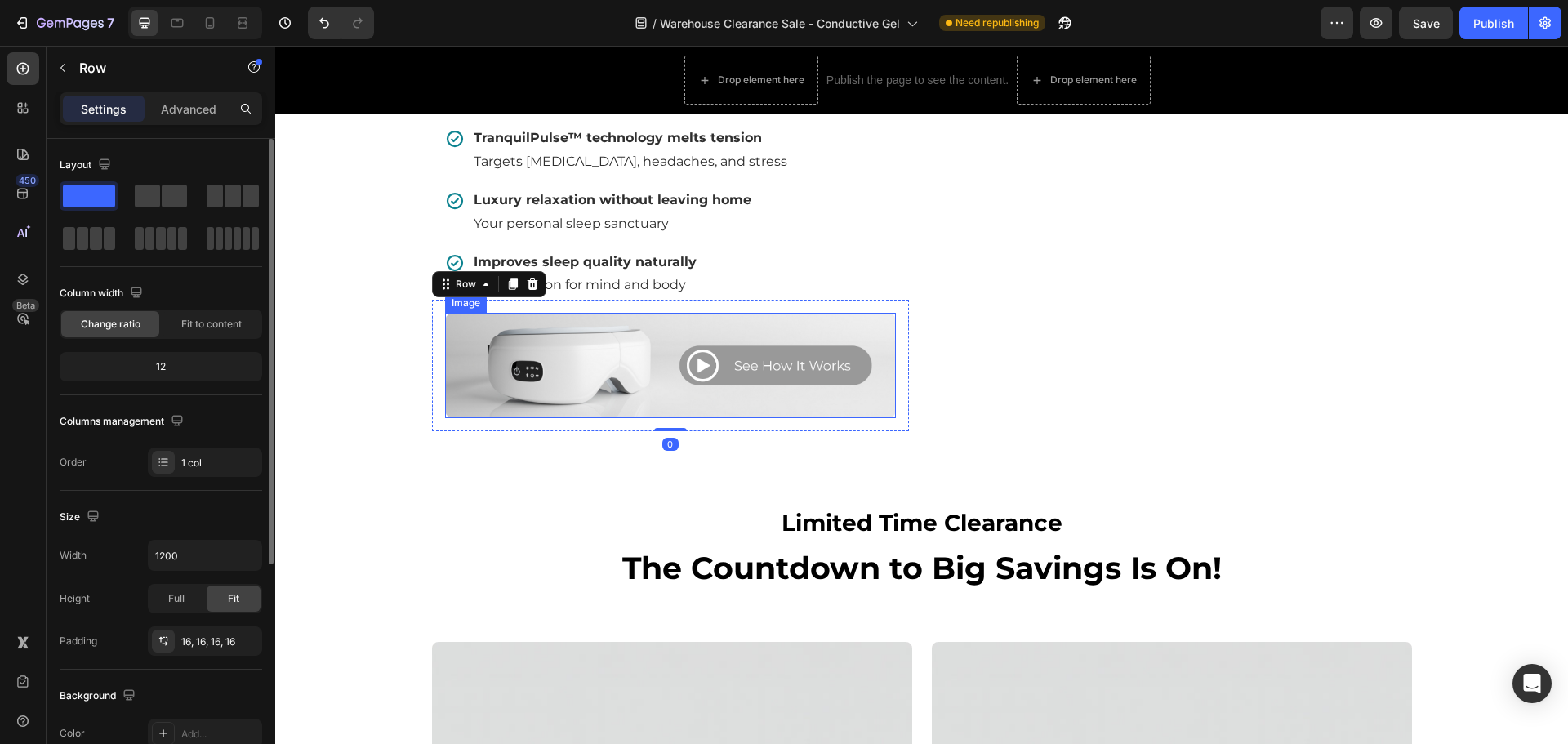
click at [551, 416] on img at bounding box center [670, 365] width 450 height 106
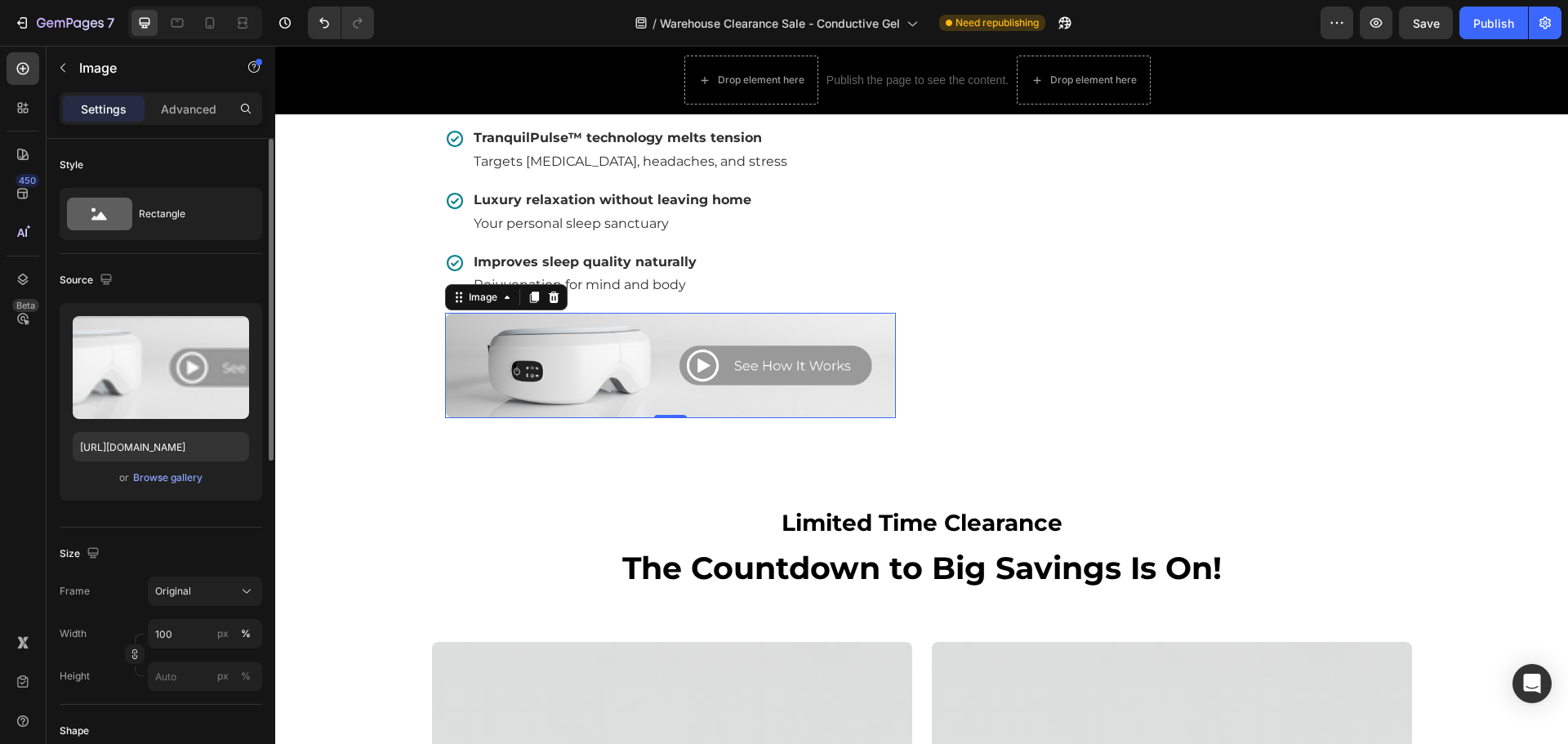
scroll to position [327, 0]
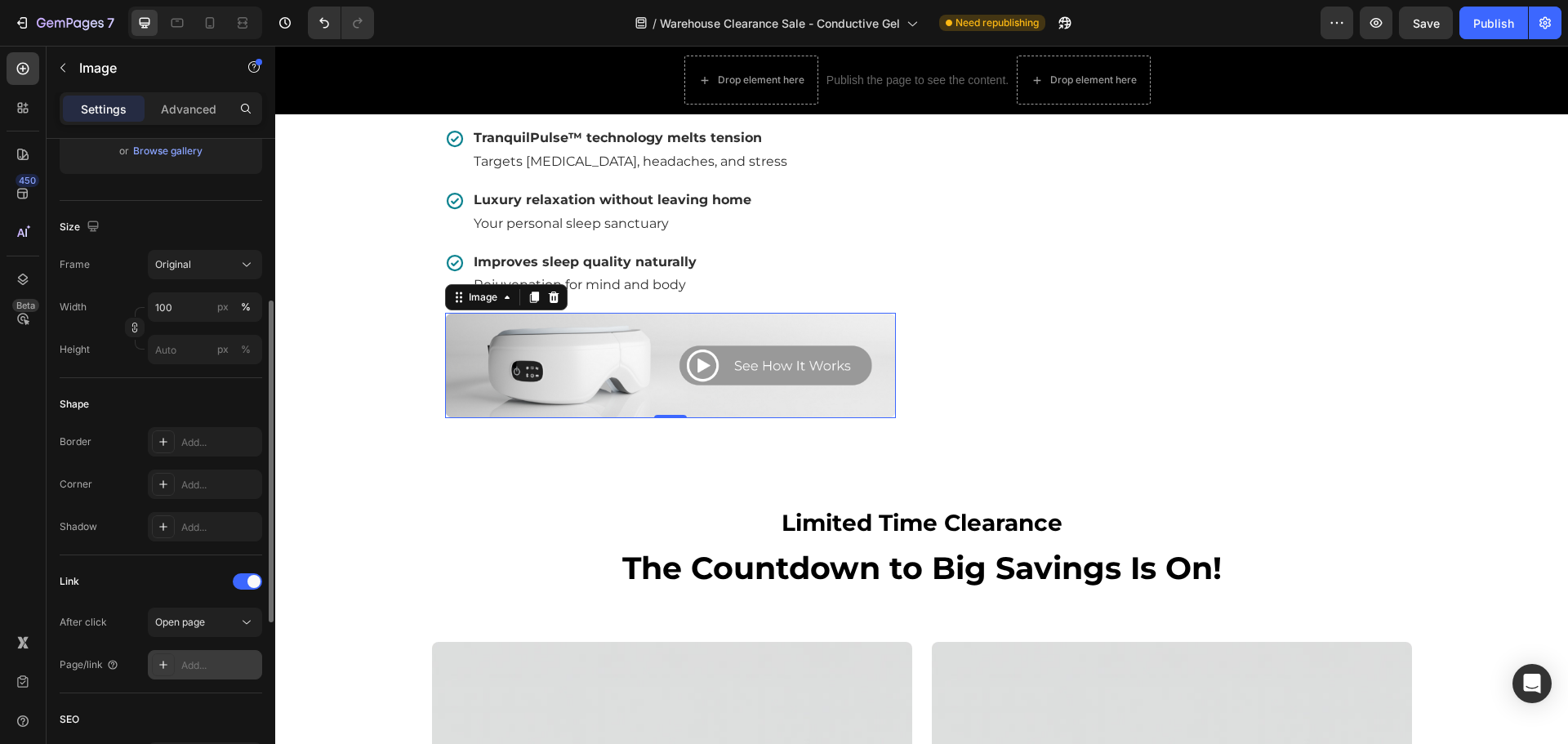
click at [207, 668] on div "Add..." at bounding box center [219, 666] width 77 height 15
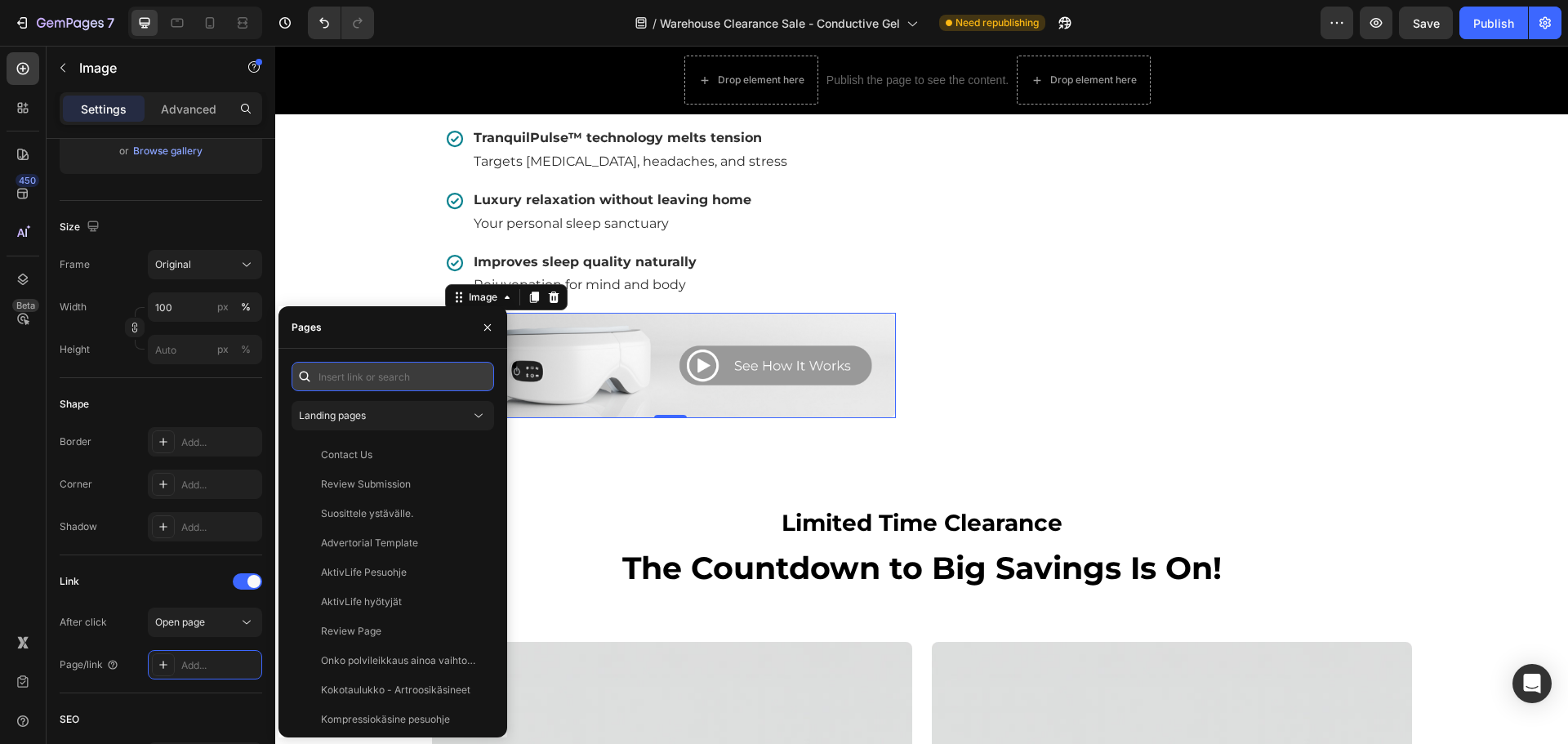
click at [346, 382] on input "text" at bounding box center [392, 377] width 202 height 30
paste input "[URL][DOMAIN_NAME]"
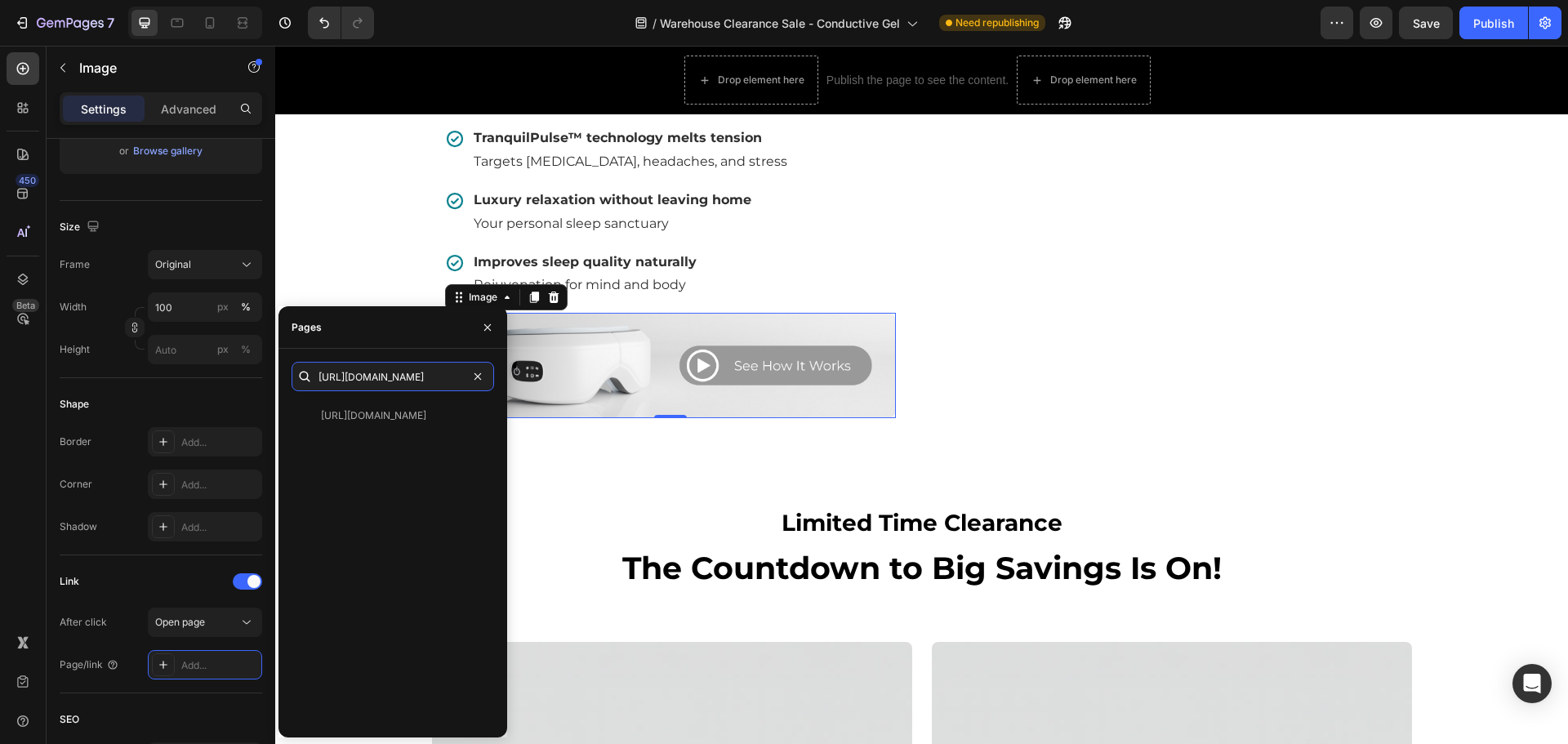
type input "[URL][DOMAIN_NAME]"
click at [289, 406] on div "[URL][DOMAIN_NAME] [URL][DOMAIN_NAME] View" at bounding box center [393, 544] width 228 height 363
click at [313, 412] on div at bounding box center [309, 416] width 23 height 15
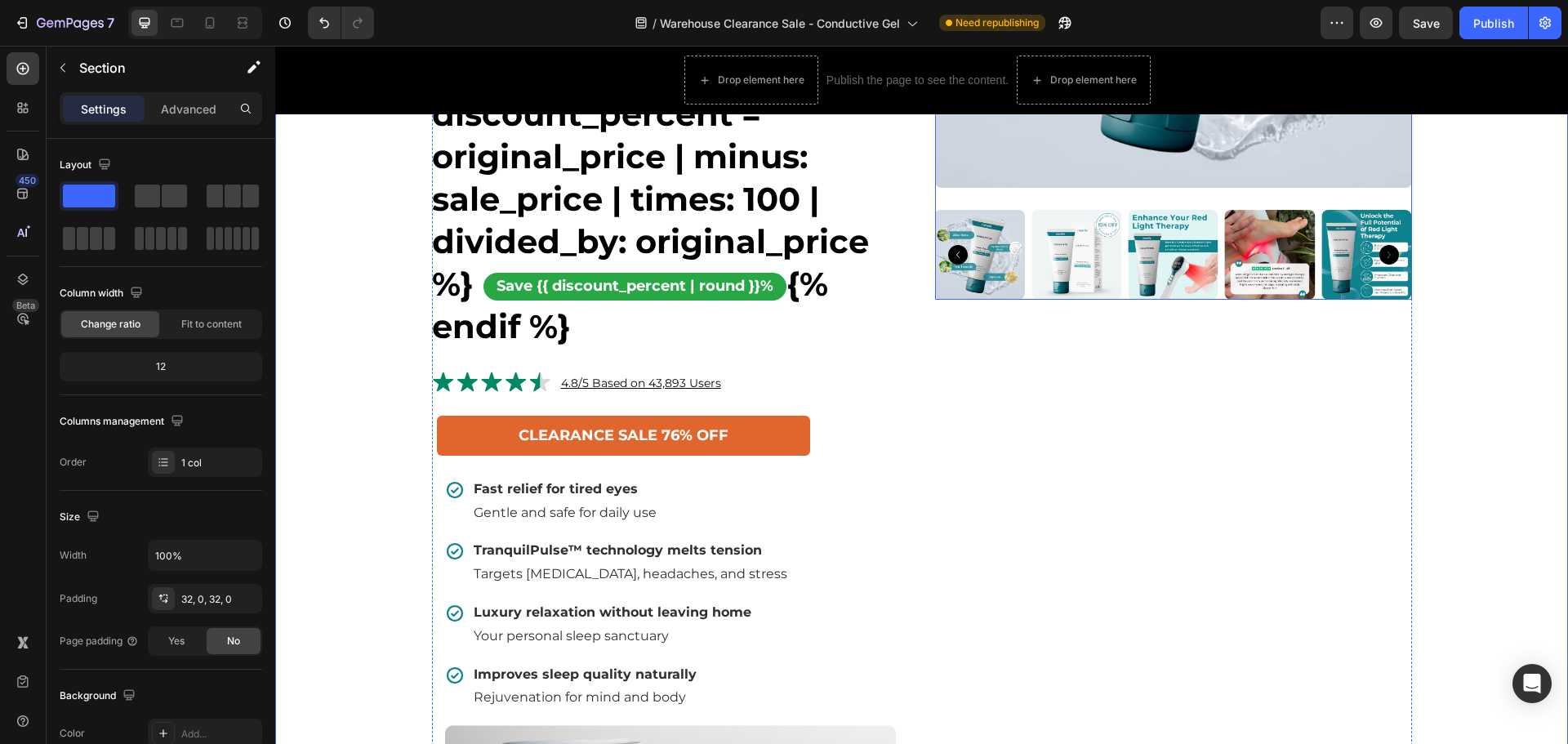
scroll to position [490, 0]
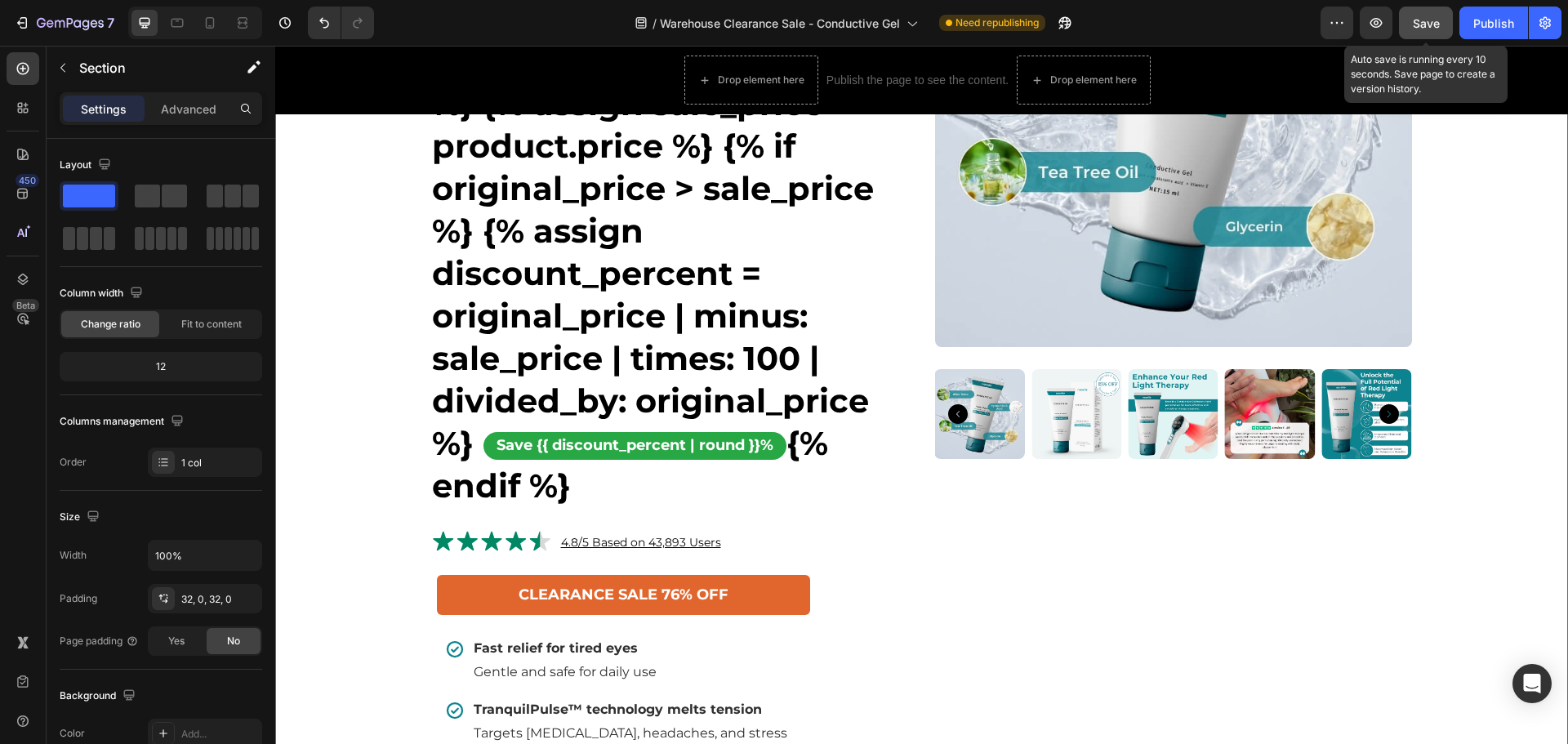
click at [1415, 22] on span "Save" at bounding box center [1425, 23] width 27 height 14
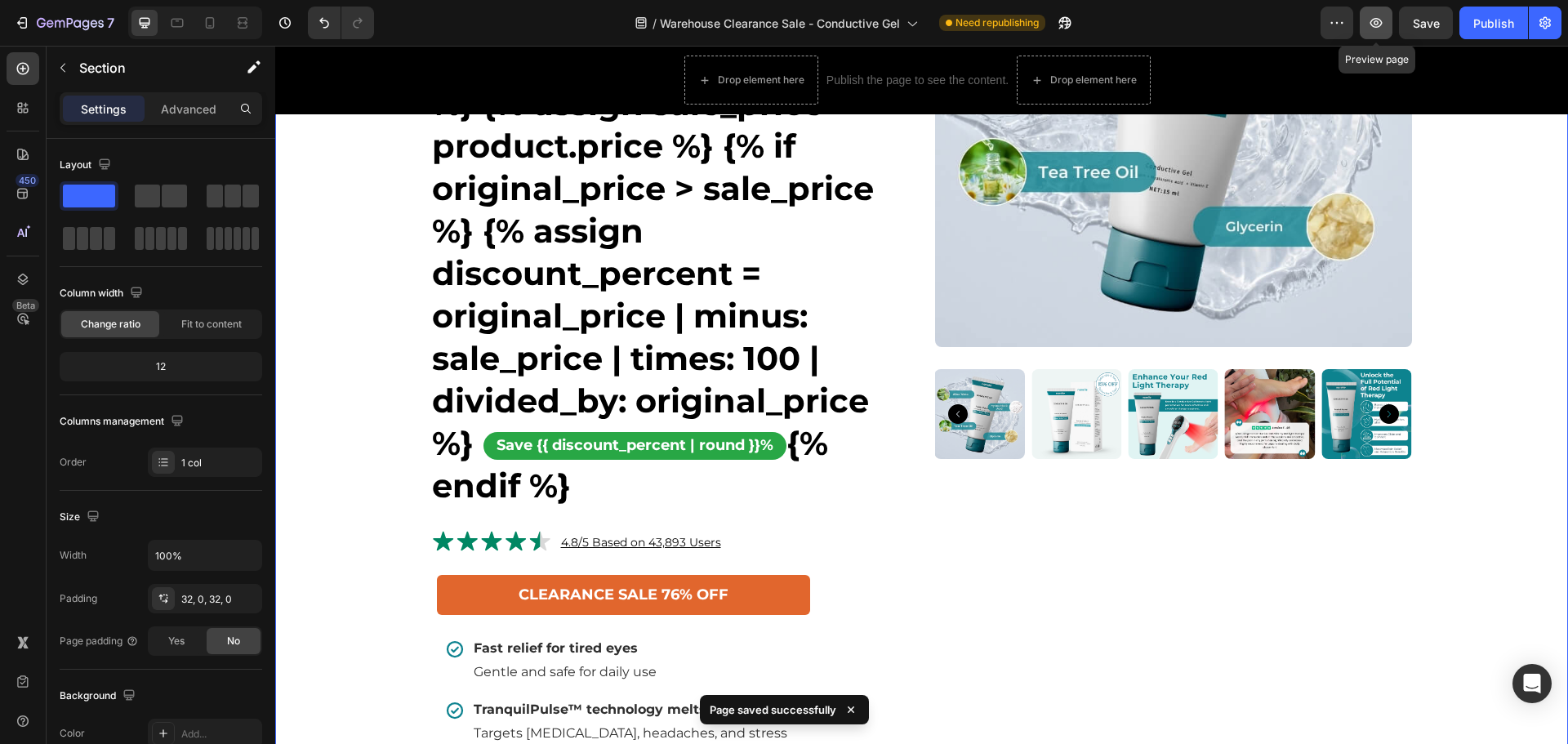
click at [1376, 26] on icon "button" at bounding box center [1376, 23] width 16 height 16
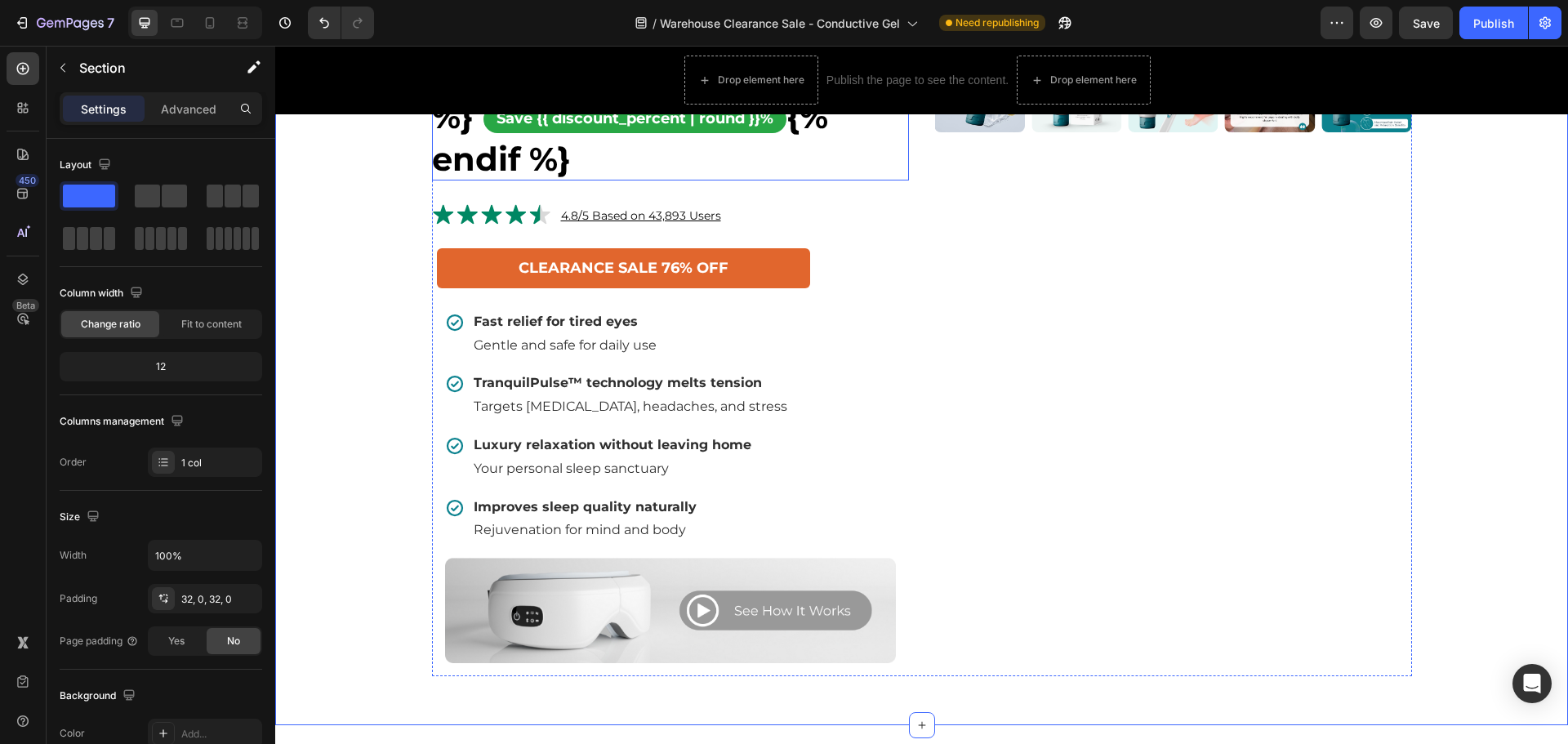
scroll to position [898, 0]
